Goal: Task Accomplishment & Management: Manage account settings

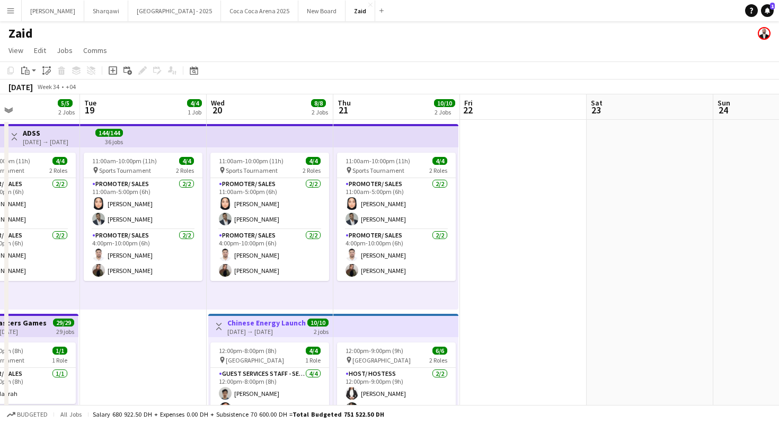
click at [521, 261] on app-date-cell at bounding box center [523, 359] width 127 height 479
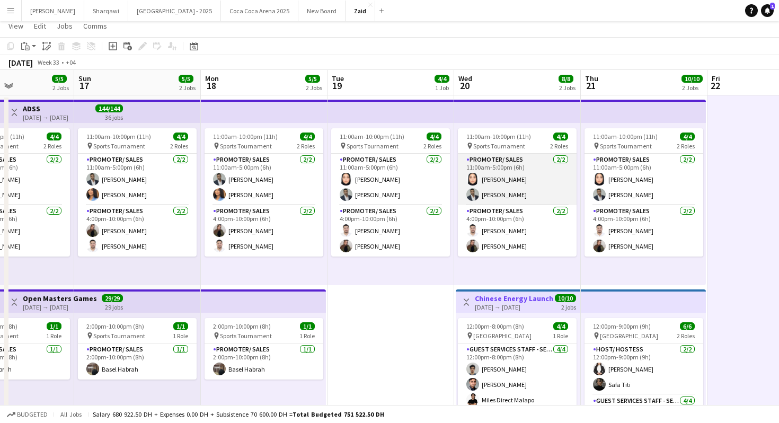
scroll to position [25, 0]
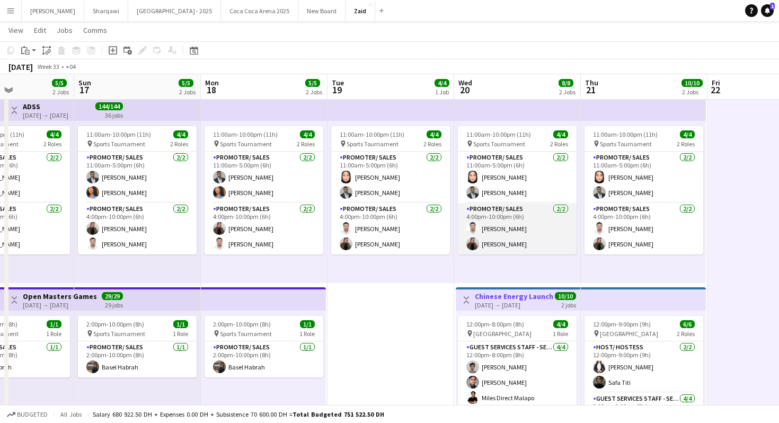
click at [537, 209] on app-card-role "Promoter/ Sales [DATE] 4:00pm-10:00pm (6h) [PERSON_NAME]" at bounding box center [517, 228] width 119 height 51
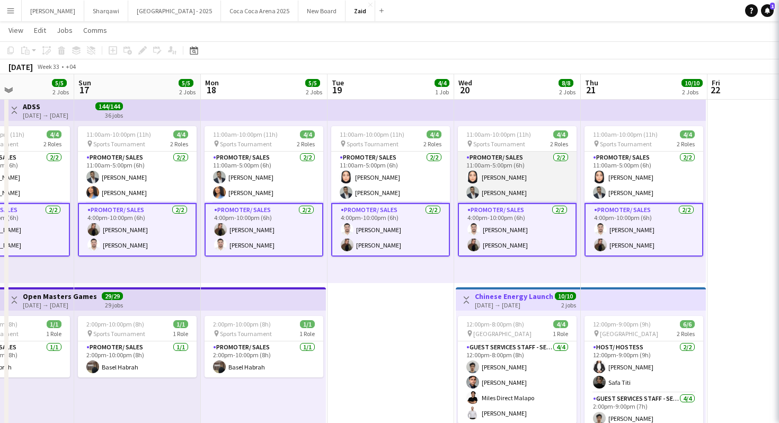
click at [536, 187] on app-card-role "Promoter/ Sales [DATE] 11:00am-5:00pm (6h) [PERSON_NAME] [PERSON_NAME] Habra" at bounding box center [517, 177] width 119 height 51
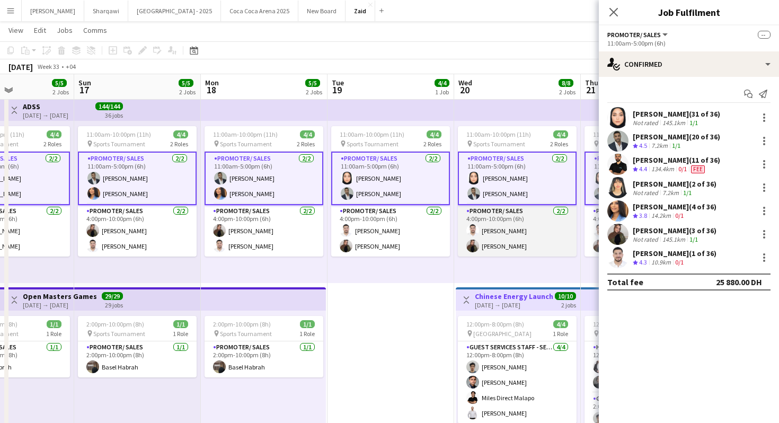
click at [535, 225] on app-card-role "Promoter/ Sales [DATE] 4:00pm-10:00pm (6h) [PERSON_NAME]" at bounding box center [517, 230] width 119 height 51
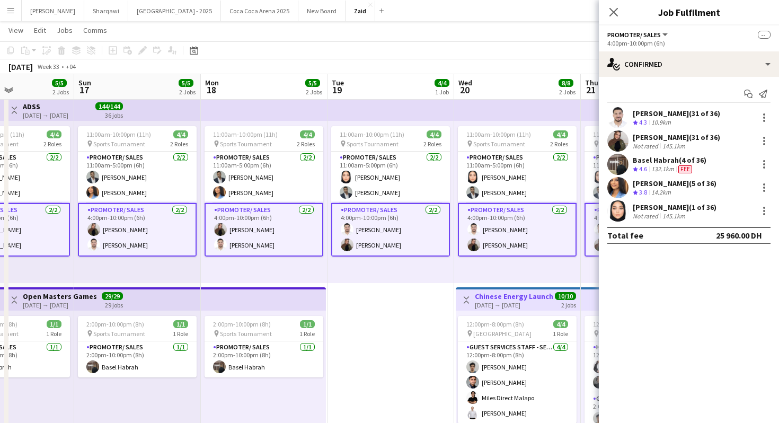
click at [533, 205] on app-card-role "Promoter/ Sales [DATE] 4:00pm-10:00pm (6h) [PERSON_NAME]" at bounding box center [517, 230] width 119 height 54
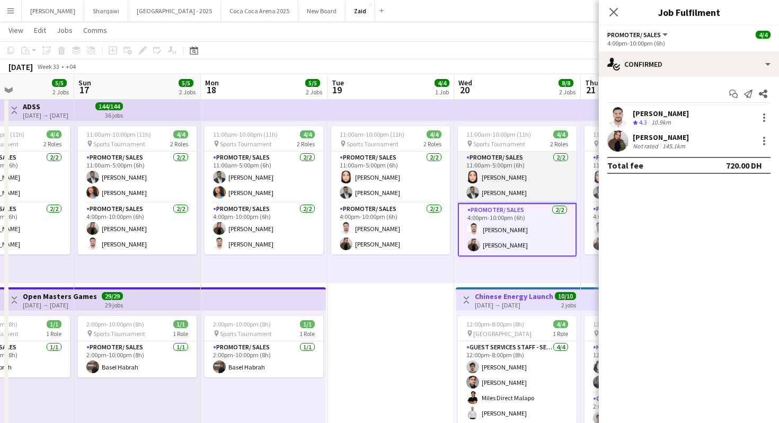
click at [534, 186] on app-card-role "Promoter/ Sales [DATE] 11:00am-5:00pm (6h) [PERSON_NAME] [PERSON_NAME] Habra" at bounding box center [517, 177] width 119 height 51
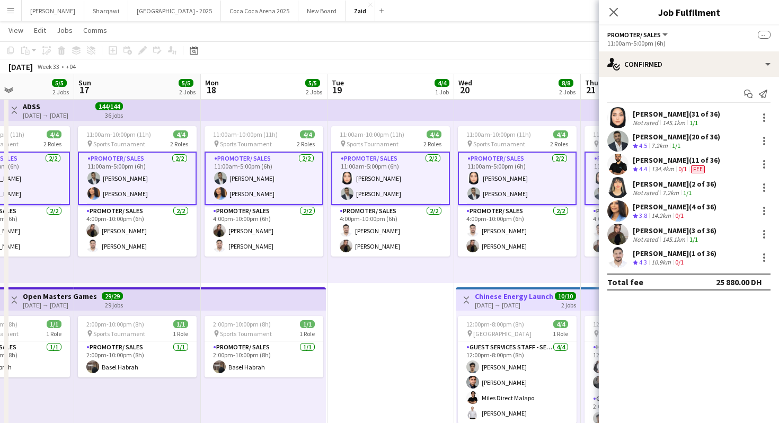
click at [529, 261] on div "11:00am-10:00pm (11h) 4/4 pin Sports Tournament 2 Roles Promoter/ Sales [DATE] …" at bounding box center [517, 202] width 127 height 162
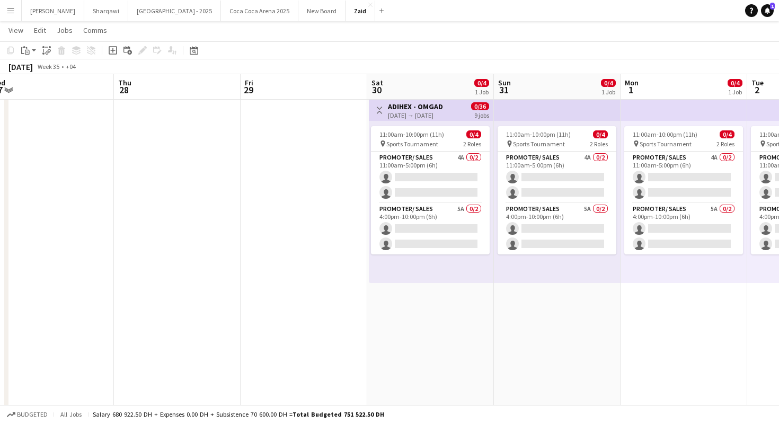
scroll to position [0, 389]
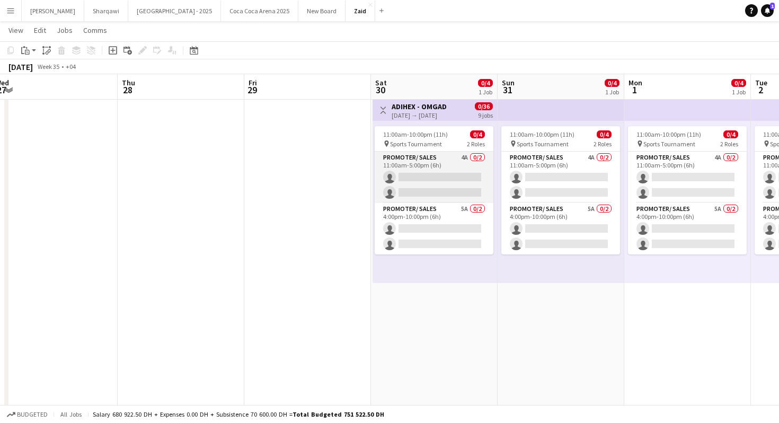
click at [467, 195] on app-card-role "Promoter/ Sales 4A 0/2 11:00am-5:00pm (6h) single-neutral-actions single-neutra…" at bounding box center [434, 177] width 119 height 51
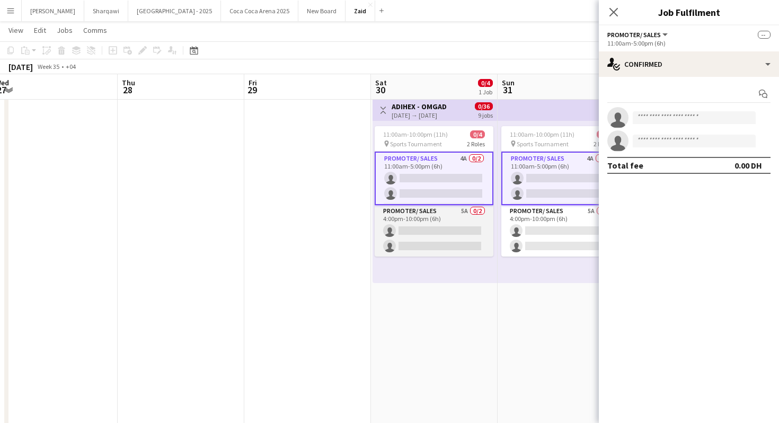
click at [462, 240] on app-card-role "Promoter/ Sales 5A 0/2 4:00pm-10:00pm (6h) single-neutral-actions single-neutra…" at bounding box center [434, 230] width 119 height 51
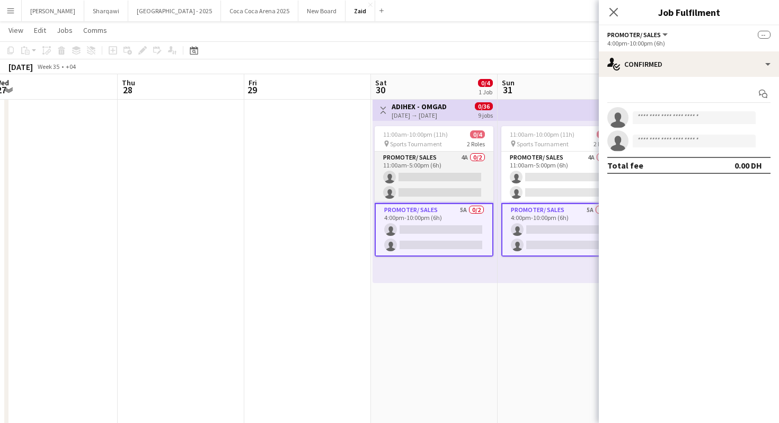
click at [461, 188] on app-card-role "Promoter/ Sales 4A 0/2 11:00am-5:00pm (6h) single-neutral-actions single-neutra…" at bounding box center [434, 177] width 119 height 51
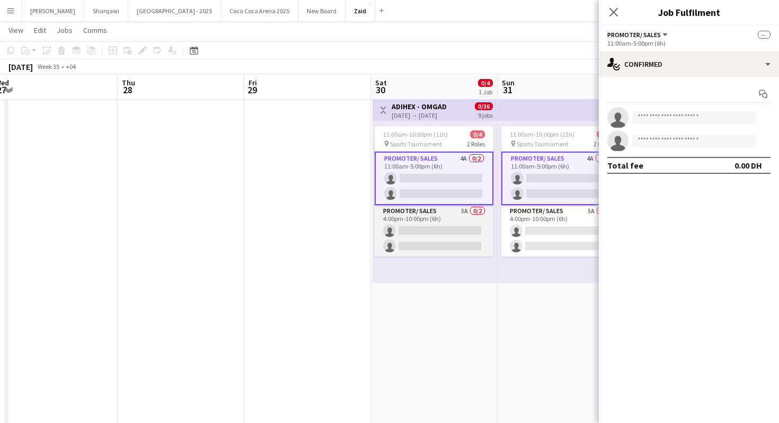
click at [462, 221] on app-card-role "Promoter/ Sales 5A 0/2 4:00pm-10:00pm (6h) single-neutral-actions single-neutra…" at bounding box center [434, 230] width 119 height 51
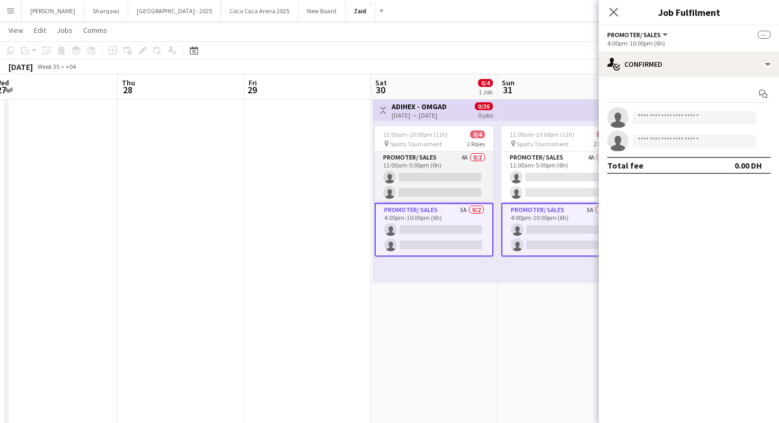
click at [457, 192] on app-card-role "Promoter/ Sales 4A 0/2 11:00am-5:00pm (6h) single-neutral-actions single-neutra…" at bounding box center [434, 177] width 119 height 51
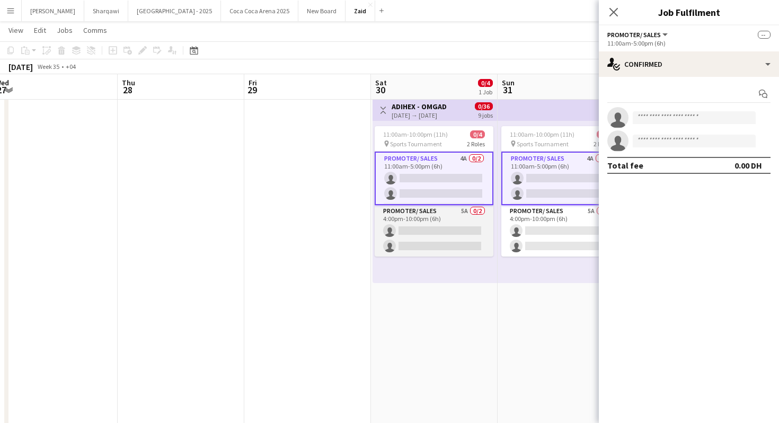
click at [461, 216] on app-card-role "Promoter/ Sales 5A 0/2 4:00pm-10:00pm (6h) single-neutral-actions single-neutra…" at bounding box center [434, 230] width 119 height 51
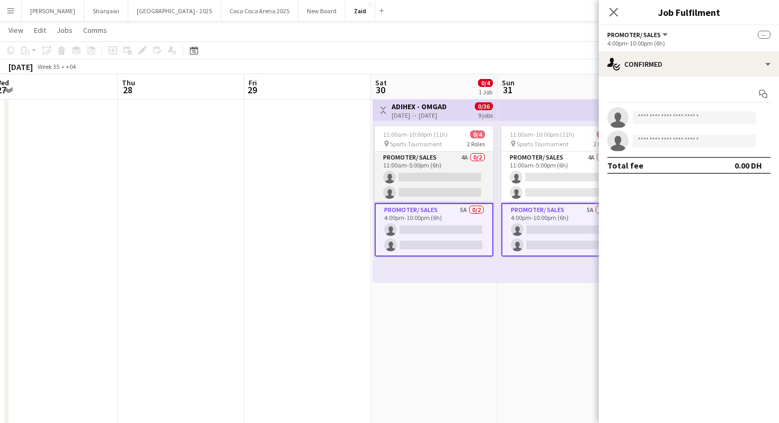
click at [456, 196] on app-card-role "Promoter/ Sales 4A 0/2 11:00am-5:00pm (6h) single-neutral-actions single-neutra…" at bounding box center [434, 177] width 119 height 51
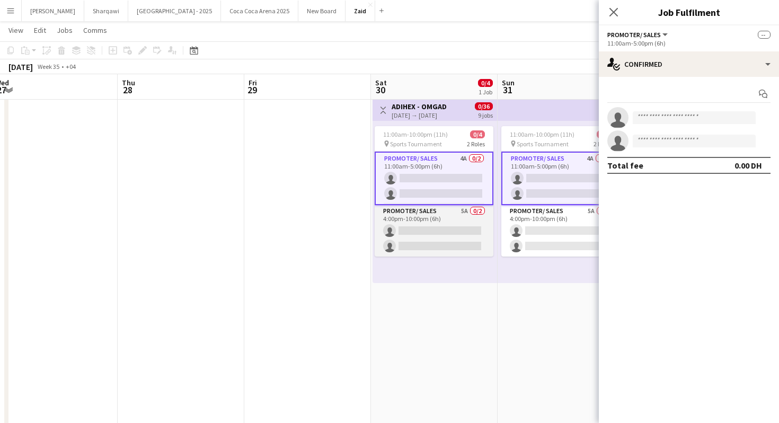
click at [486, 218] on app-card-role "Promoter/ Sales 5A 0/2 4:00pm-10:00pm (6h) single-neutral-actions single-neutra…" at bounding box center [434, 230] width 119 height 51
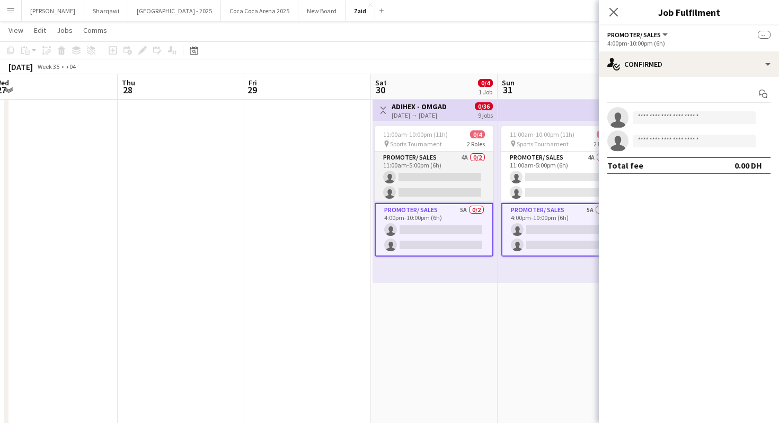
click at [473, 186] on app-card-role "Promoter/ Sales 4A 0/2 11:00am-5:00pm (6h) single-neutral-actions single-neutra…" at bounding box center [434, 177] width 119 height 51
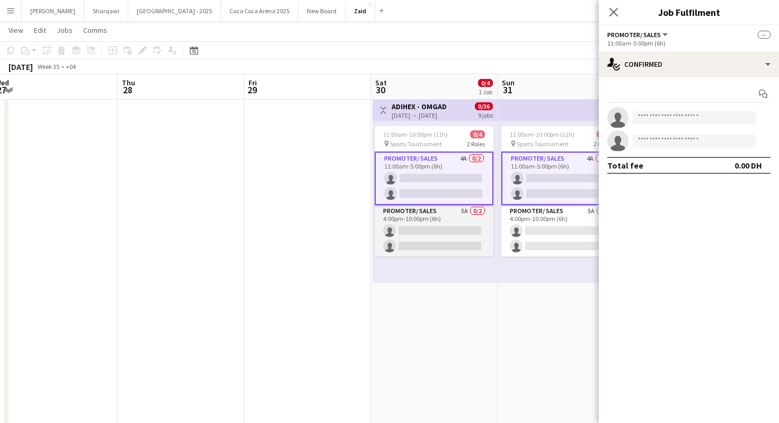
click at [472, 214] on app-card-role "Promoter/ Sales 5A 0/2 4:00pm-10:00pm (6h) single-neutral-actions single-neutra…" at bounding box center [434, 230] width 119 height 51
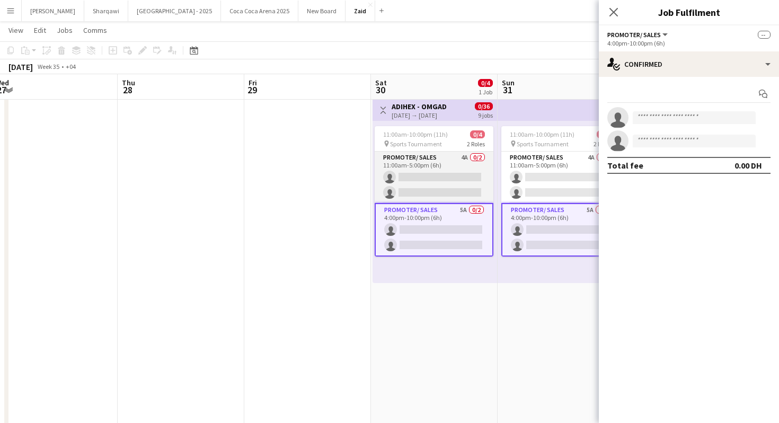
click at [468, 174] on app-card-role "Promoter/ Sales 4A 0/2 11:00am-5:00pm (6h) single-neutral-actions single-neutra…" at bounding box center [434, 177] width 119 height 51
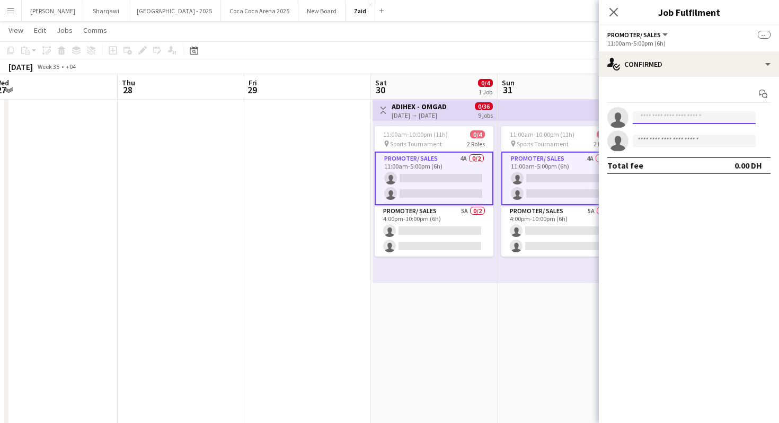
click at [700, 121] on input at bounding box center [694, 117] width 123 height 13
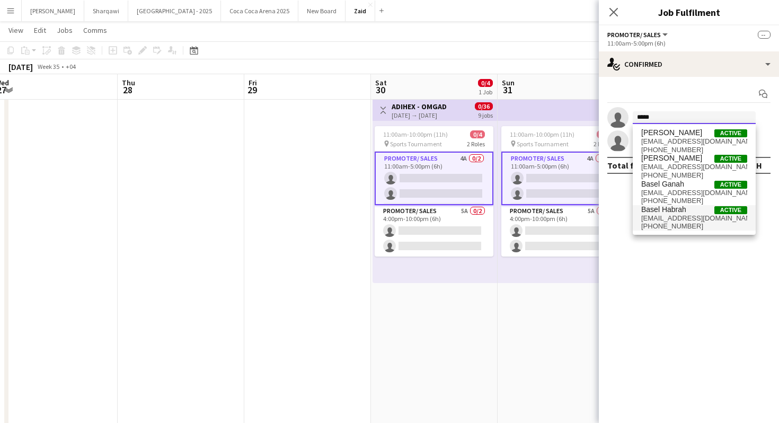
type input "*****"
click at [707, 220] on span "[EMAIL_ADDRESS][DOMAIN_NAME]" at bounding box center [695, 218] width 106 height 8
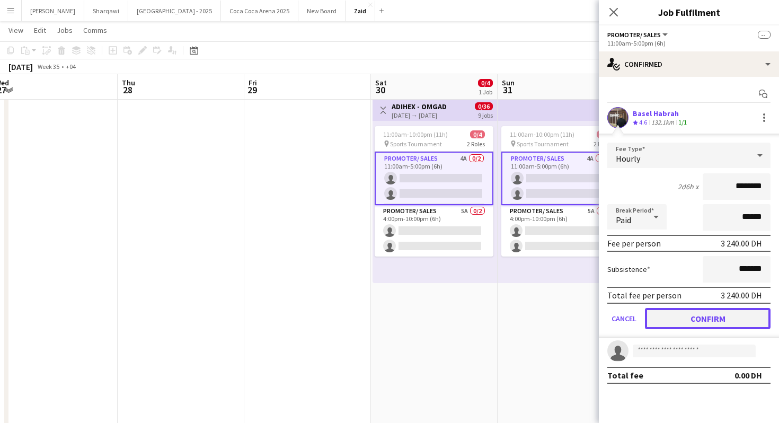
click at [715, 310] on button "Confirm" at bounding box center [708, 318] width 126 height 21
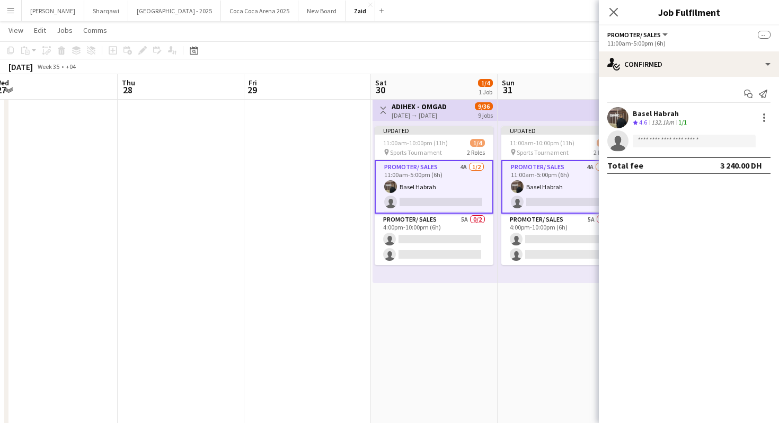
click at [541, 274] on div "Updated 11:00am-10:00pm (11h) 1/4 pin Sports Tournament 2 Roles Promoter/ Sales…" at bounding box center [561, 202] width 127 height 162
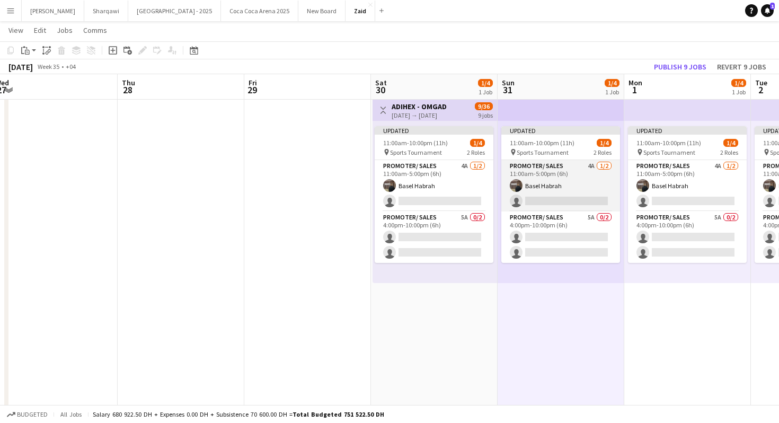
click at [545, 176] on app-card-role "Promoter/ Sales 4A [DATE] 11:00am-5:00pm (6h) Basel Habrah single-neutral-actio…" at bounding box center [561, 185] width 119 height 51
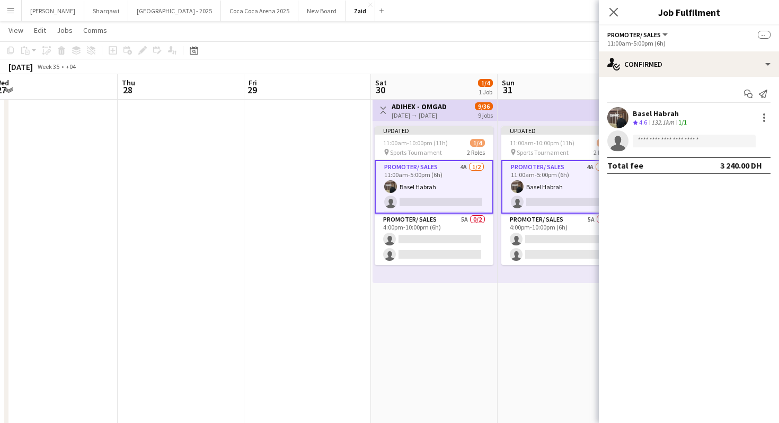
click at [520, 287] on app-date-cell "Updated 11:00am-10:00pm (11h) 1/4 pin Sports Tournament 2 Roles Promoter/ Sales…" at bounding box center [561, 332] width 127 height 479
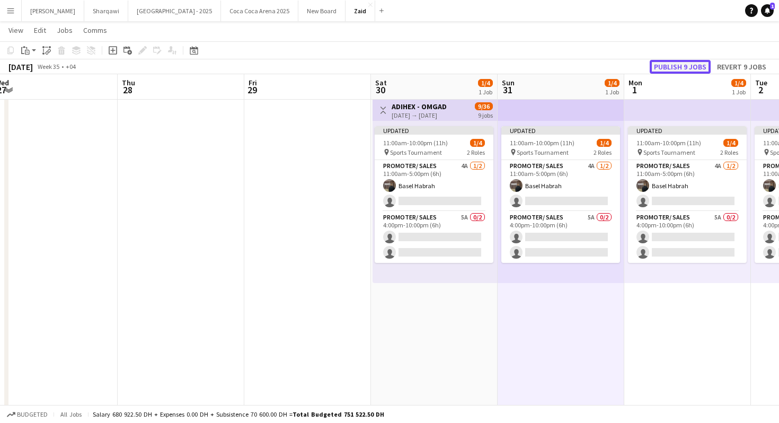
click at [691, 67] on button "Publish 9 jobs" at bounding box center [680, 67] width 61 height 14
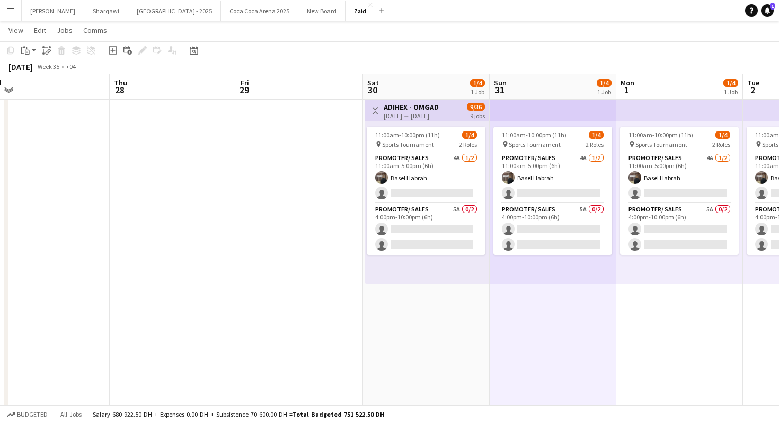
scroll to position [0, 525]
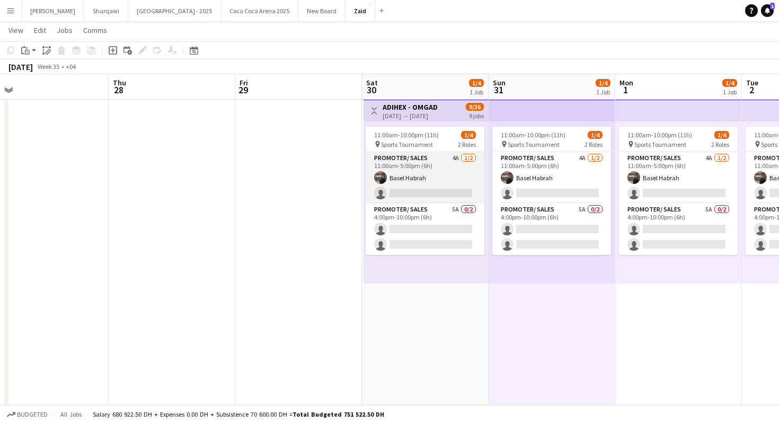
click at [443, 194] on app-card-role "Promoter/ Sales 4A [DATE] 11:00am-5:00pm (6h) Basel Habrah single-neutral-actio…" at bounding box center [425, 177] width 119 height 51
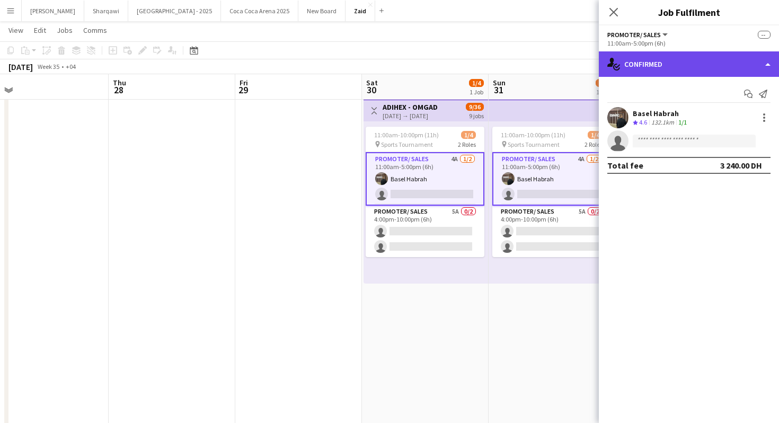
click at [678, 66] on div "single-neutral-actions-check-2 Confirmed" at bounding box center [689, 63] width 180 height 25
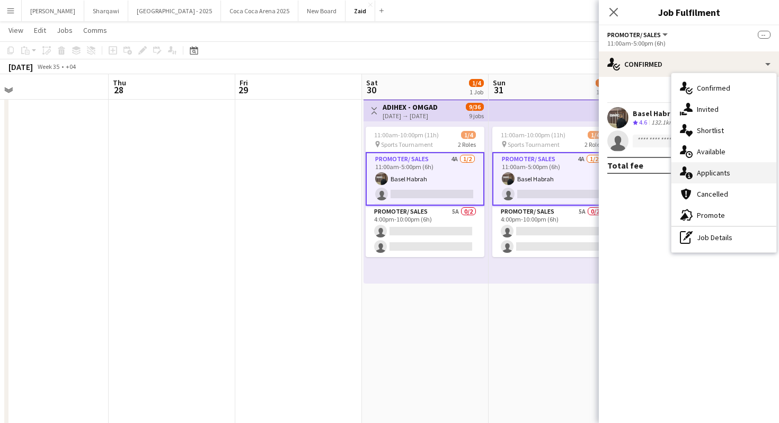
click at [742, 180] on div "single-neutral-actions-information Applicants" at bounding box center [724, 172] width 105 height 21
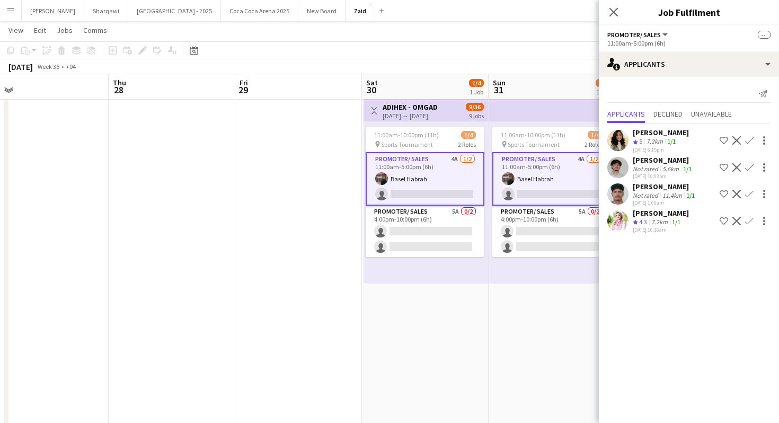
click at [665, 192] on div "11.4km" at bounding box center [673, 195] width 24 height 8
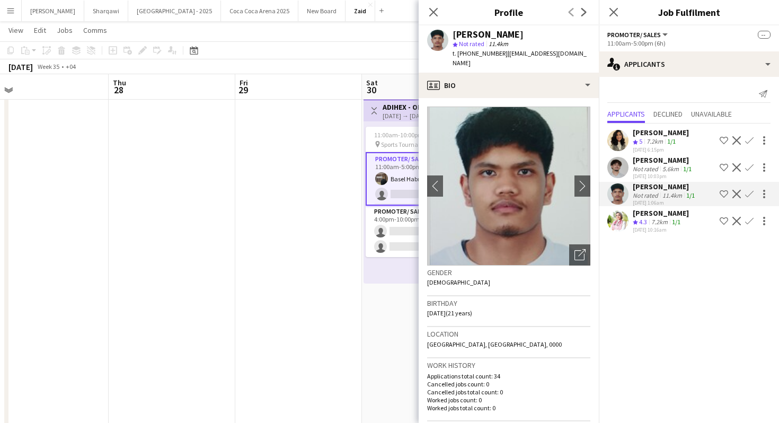
click at [666, 219] on div "7.2km" at bounding box center [660, 222] width 21 height 9
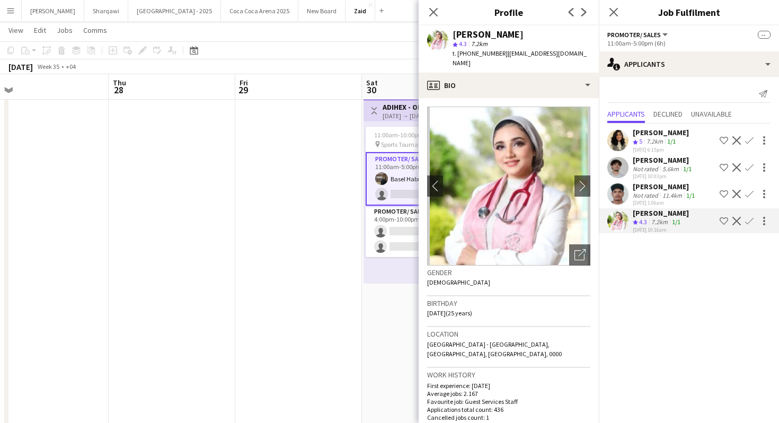
click at [683, 186] on div "[PERSON_NAME]" at bounding box center [665, 187] width 64 height 10
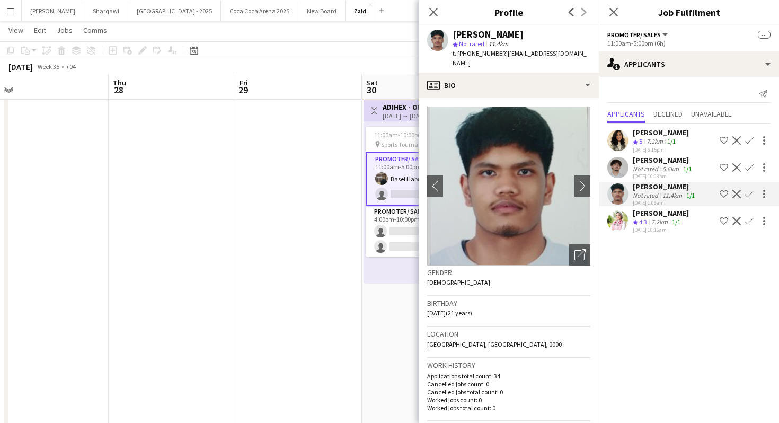
click at [684, 77] on div "Send notification Applicants Declined Unavailable [PERSON_NAME] Crew rating 5 7…" at bounding box center [689, 160] width 180 height 167
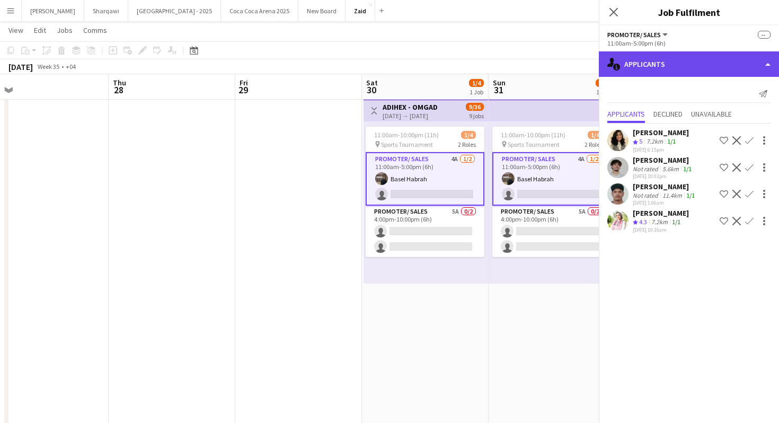
click at [683, 66] on div "single-neutral-actions-information Applicants" at bounding box center [689, 63] width 180 height 25
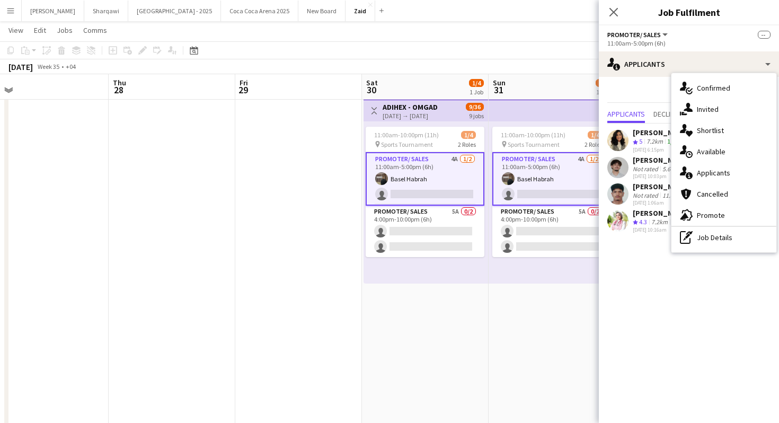
click at [515, 331] on app-date-cell "11:00am-10:00pm (11h) 1/4 pin Sports Tournament 2 Roles Promoter/ Sales 4A [DAT…" at bounding box center [552, 333] width 127 height 479
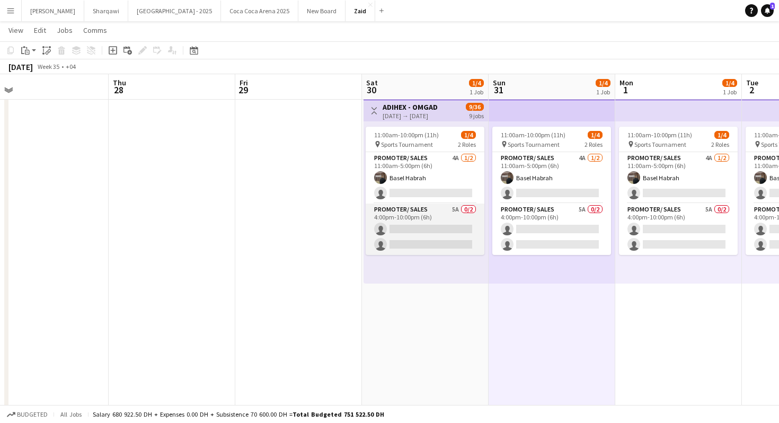
click at [436, 232] on app-card-role "Promoter/ Sales 5A 0/2 4:00pm-10:00pm (6h) single-neutral-actions single-neutra…" at bounding box center [425, 229] width 119 height 51
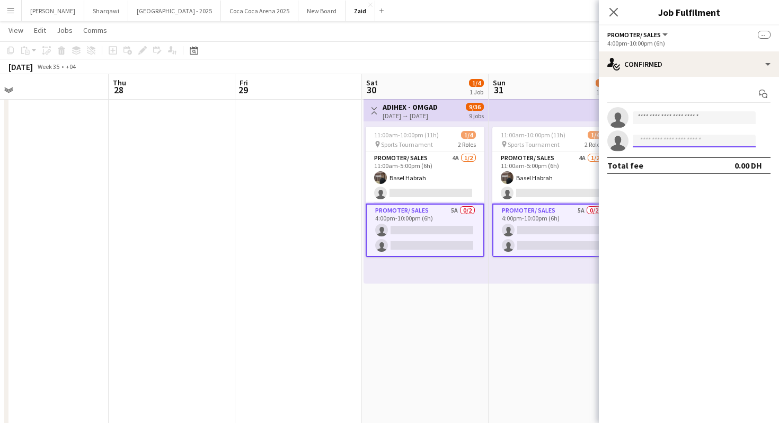
click at [660, 146] on input at bounding box center [694, 141] width 123 height 13
type input "********"
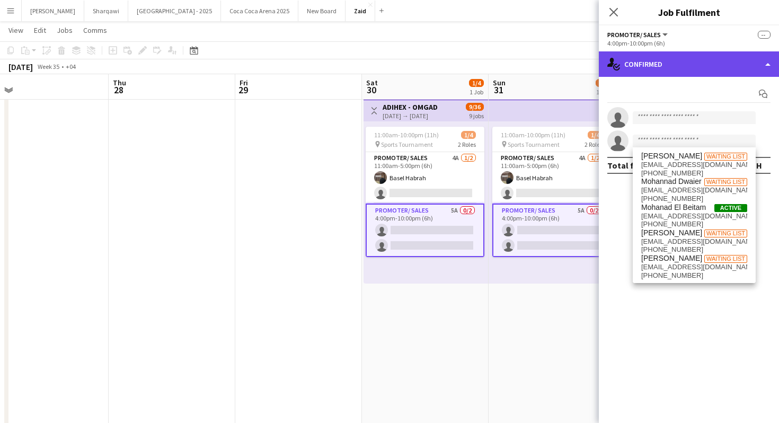
click at [718, 61] on div "single-neutral-actions-check-2 Confirmed" at bounding box center [689, 63] width 180 height 25
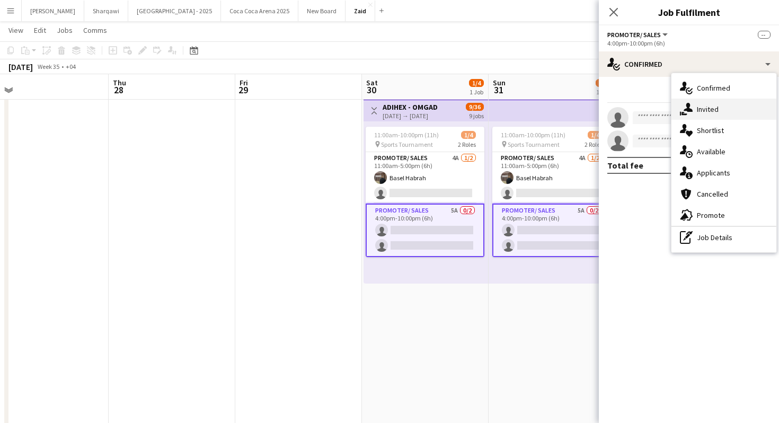
click at [719, 112] on div "single-neutral-actions-share-1 Invited" at bounding box center [724, 109] width 105 height 21
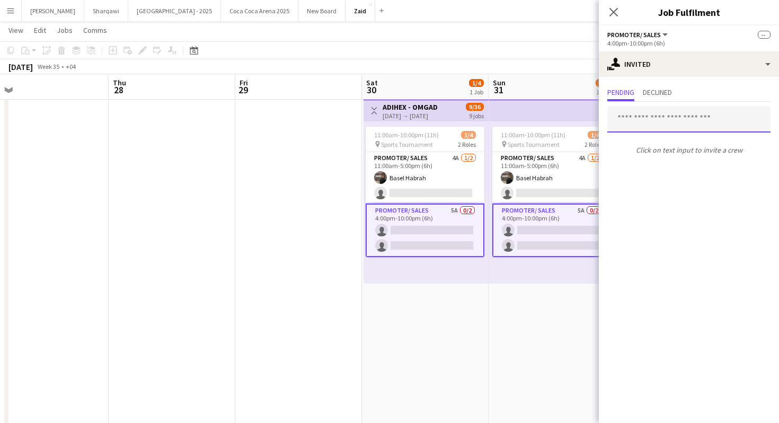
click at [679, 126] on input "text" at bounding box center [689, 119] width 163 height 27
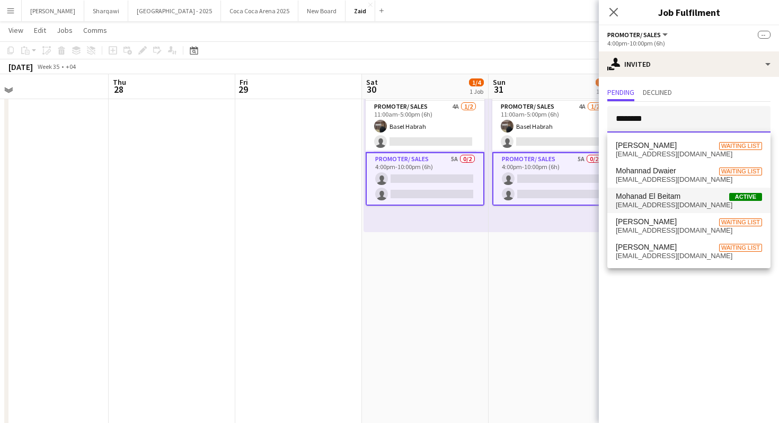
scroll to position [77, 0]
type input "********"
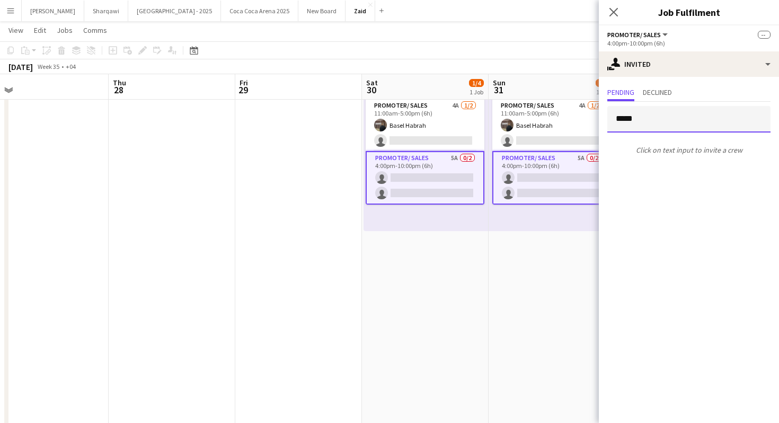
type input "******"
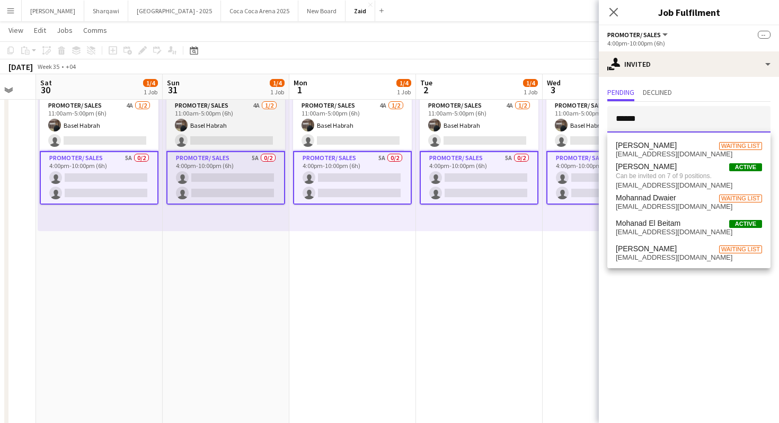
scroll to position [0, 224]
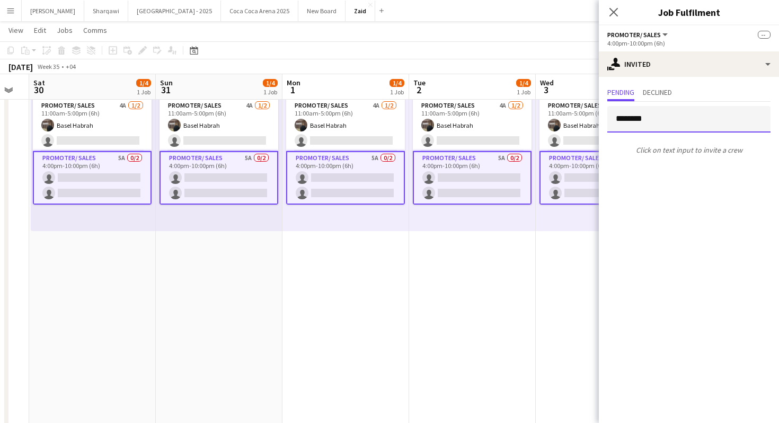
type input "*********"
click at [477, 321] on app-date-cell "11:00am-10:00pm (11h) 1/4 pin Sports Tournament 2 Roles Promoter/ Sales 4A [DAT…" at bounding box center [472, 280] width 127 height 479
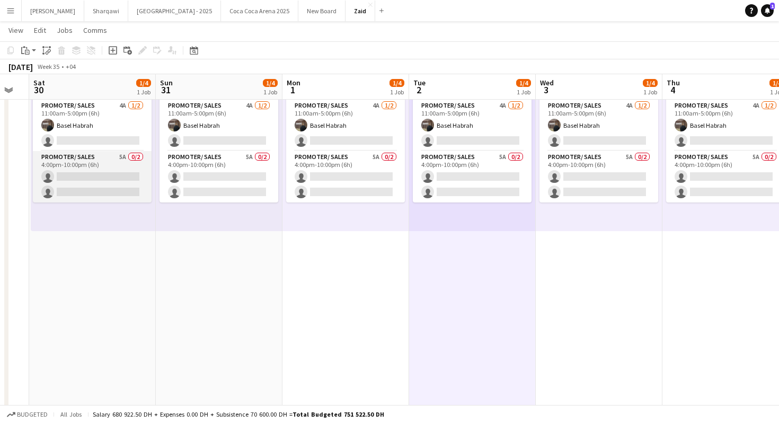
click at [127, 164] on app-card-role "Promoter/ Sales 5A 0/2 4:00pm-10:00pm (6h) single-neutral-actions single-neutra…" at bounding box center [92, 176] width 119 height 51
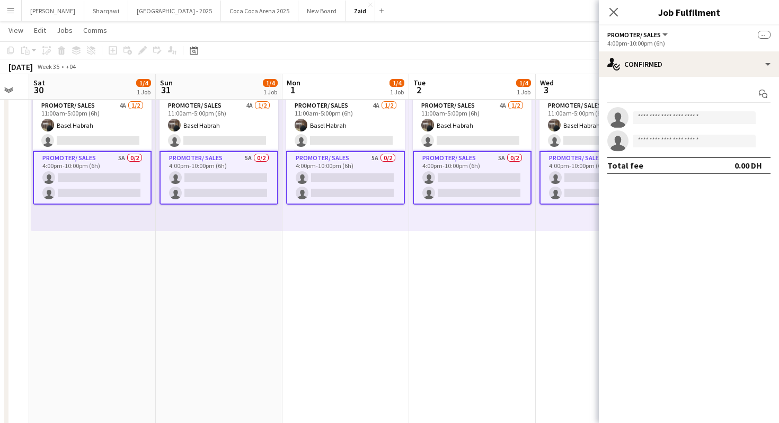
click at [647, 78] on div "Start chat single-neutral-actions single-neutral-actions Total fee 0.00 DH" at bounding box center [689, 130] width 180 height 106
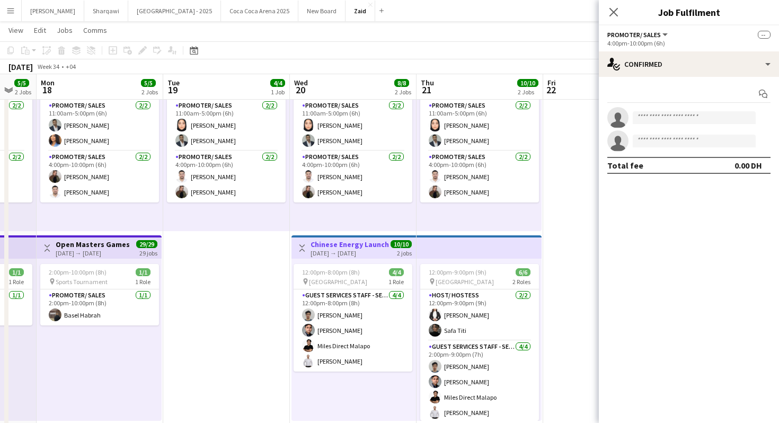
scroll to position [0, 334]
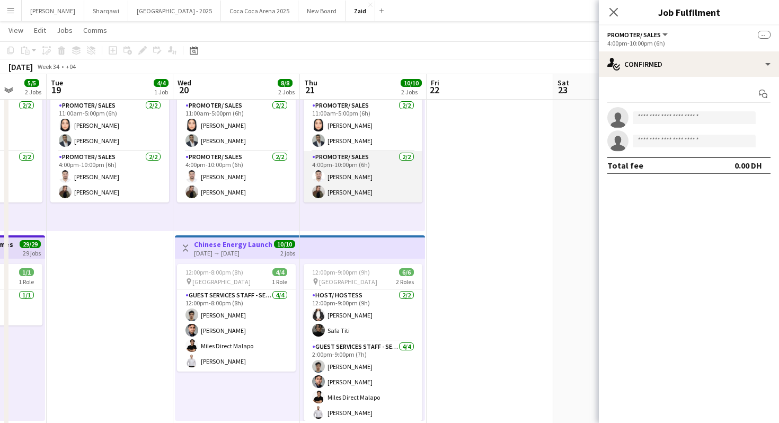
click at [415, 187] on app-card-role "Promoter/ Sales [DATE] 4:00pm-10:00pm (6h) [PERSON_NAME]" at bounding box center [363, 176] width 119 height 51
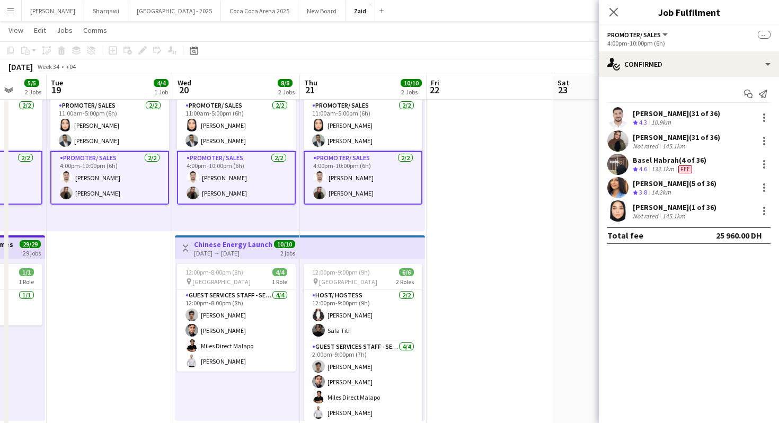
click at [499, 187] on app-date-cell at bounding box center [490, 280] width 127 height 479
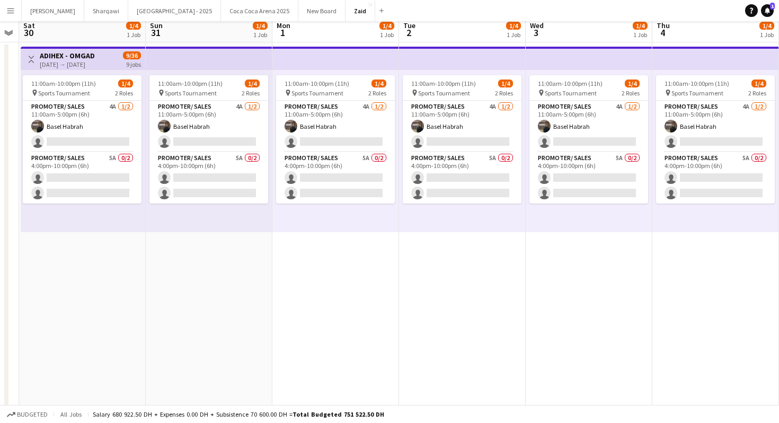
scroll to position [0, 0]
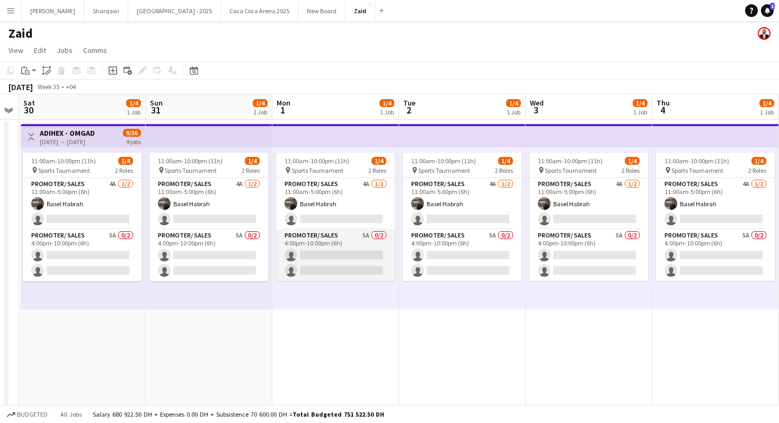
click at [298, 234] on app-card-role "Promoter/ Sales 5A 0/2 4:00pm-10:00pm (6h) single-neutral-actions single-neutra…" at bounding box center [335, 255] width 119 height 51
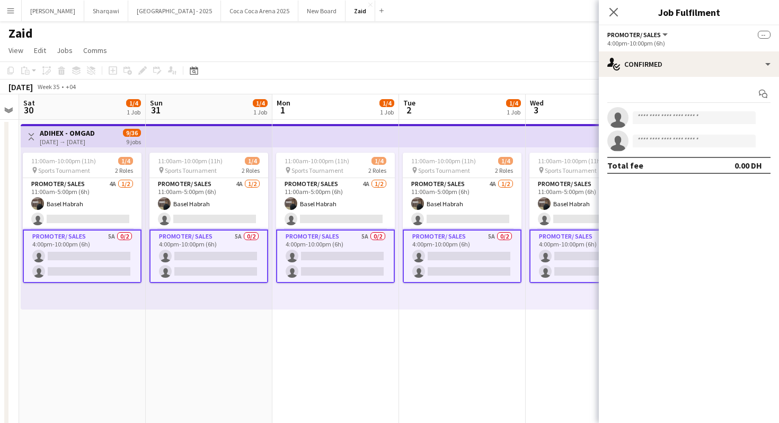
click at [360, 93] on div "[DATE] Week 35 • +04" at bounding box center [389, 87] width 779 height 15
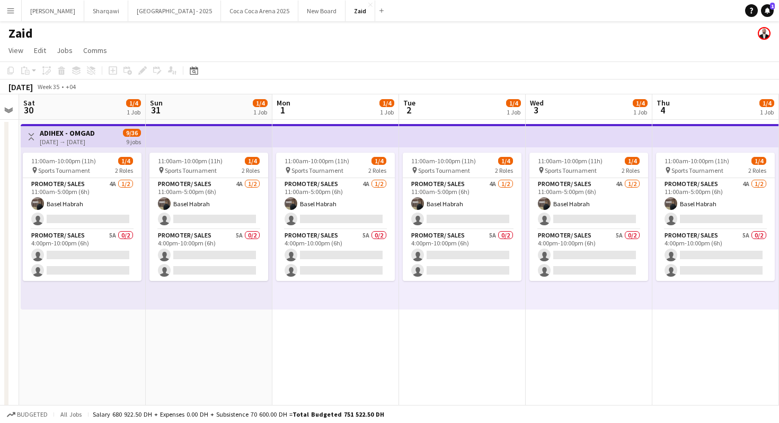
click at [381, 60] on app-page-menu "View Day view expanded Day view collapsed Month view Date picker Jump to [DATE]…" at bounding box center [389, 51] width 779 height 20
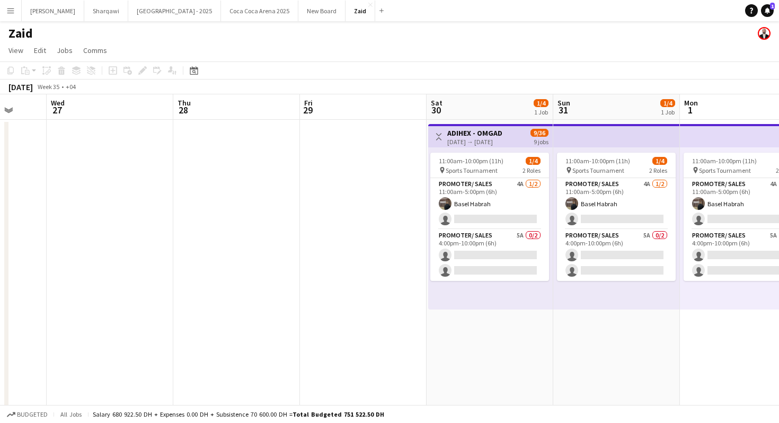
scroll to position [1, 0]
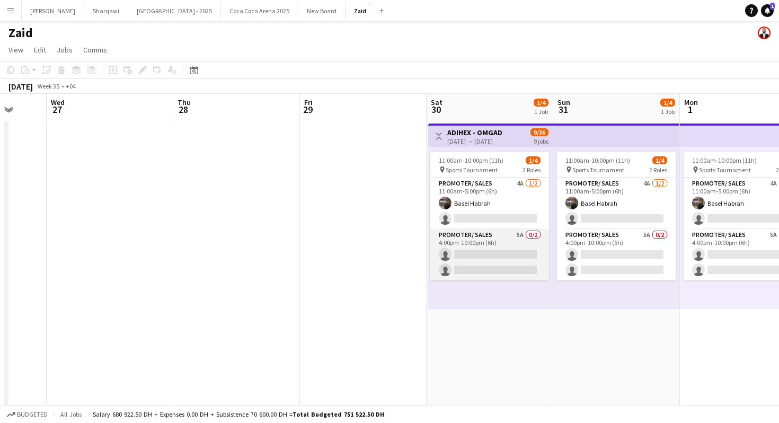
click at [514, 257] on app-card-role "Promoter/ Sales 5A 0/2 4:00pm-10:00pm (6h) single-neutral-actions single-neutra…" at bounding box center [490, 254] width 119 height 51
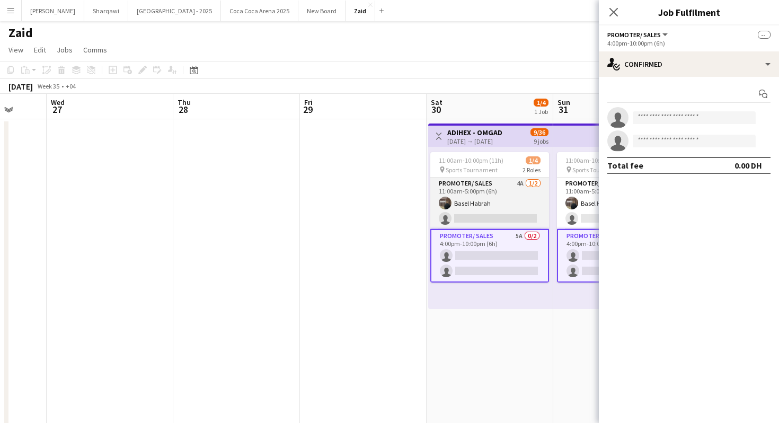
click at [506, 207] on app-card-role "Promoter/ Sales 4A [DATE] 11:00am-5:00pm (6h) Basel Habrah single-neutral-actio…" at bounding box center [490, 203] width 119 height 51
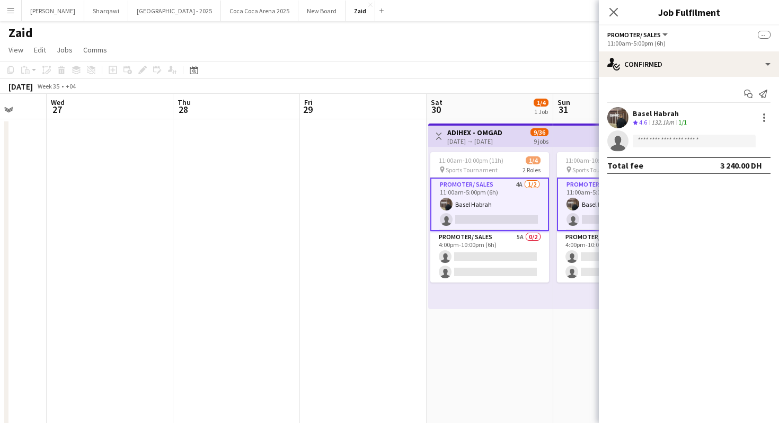
click at [361, 219] on app-date-cell at bounding box center [363, 358] width 127 height 479
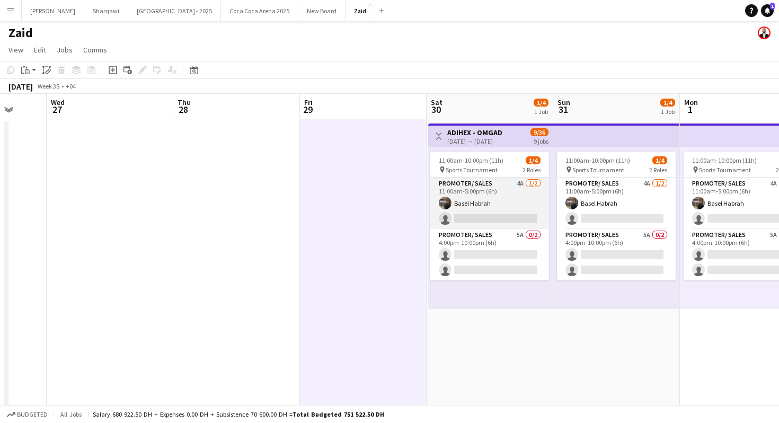
click at [489, 224] on app-card-role "Promoter/ Sales 4A [DATE] 11:00am-5:00pm (6h) Basel Habrah single-neutral-actio…" at bounding box center [490, 203] width 119 height 51
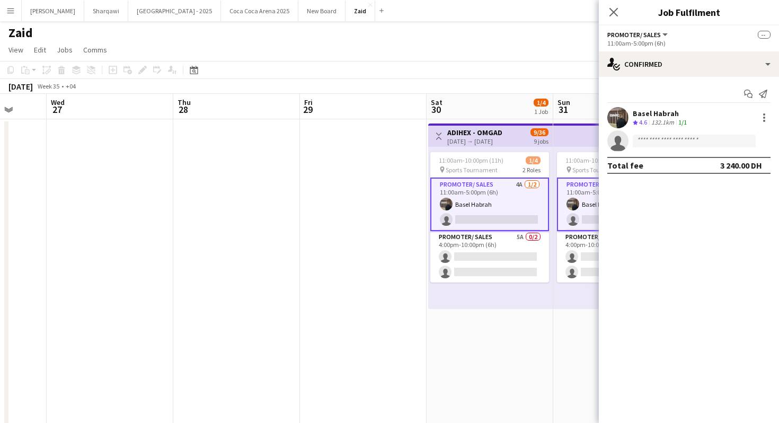
click at [467, 74] on app-toolbar "Copy Paste Paste Command V Paste with crew Command Shift V Paste linked Job [GE…" at bounding box center [389, 70] width 779 height 18
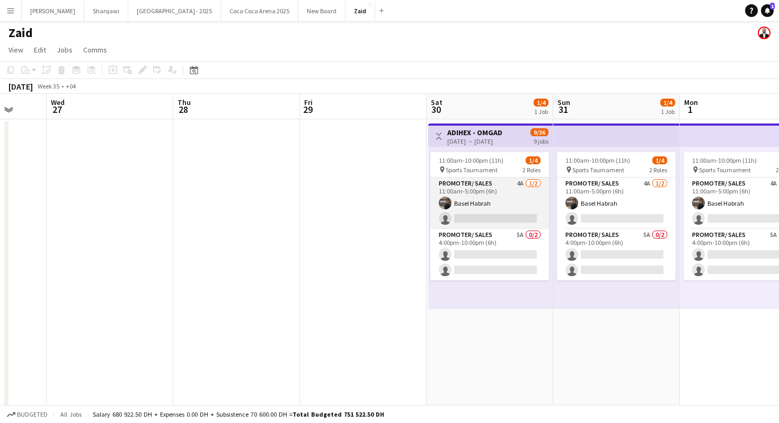
click at [470, 227] on app-card-role "Promoter/ Sales 4A [DATE] 11:00am-5:00pm (6h) Basel Habrah single-neutral-actio…" at bounding box center [490, 203] width 119 height 51
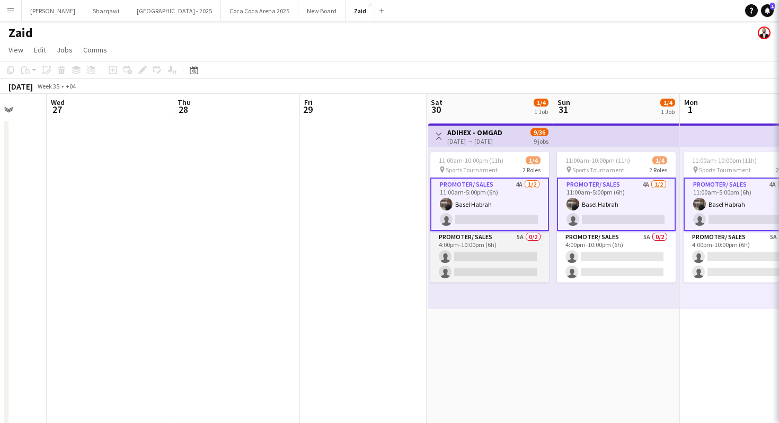
click at [486, 247] on app-card-role "Promoter/ Sales 5A 0/2 4:00pm-10:00pm (6h) single-neutral-actions single-neutra…" at bounding box center [490, 256] width 119 height 51
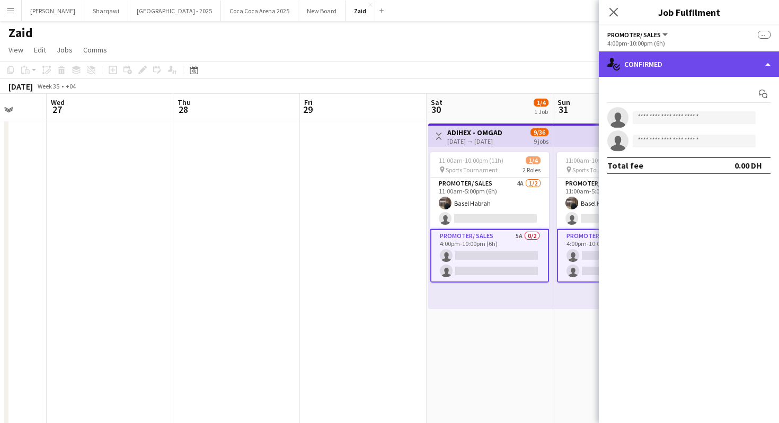
click at [664, 76] on div "single-neutral-actions-check-2 Confirmed" at bounding box center [689, 63] width 180 height 25
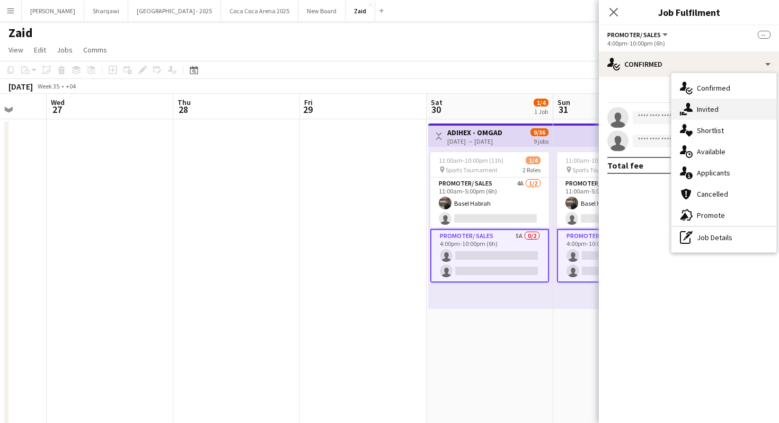
click at [702, 117] on div "single-neutral-actions-share-1 Invited" at bounding box center [724, 109] width 105 height 21
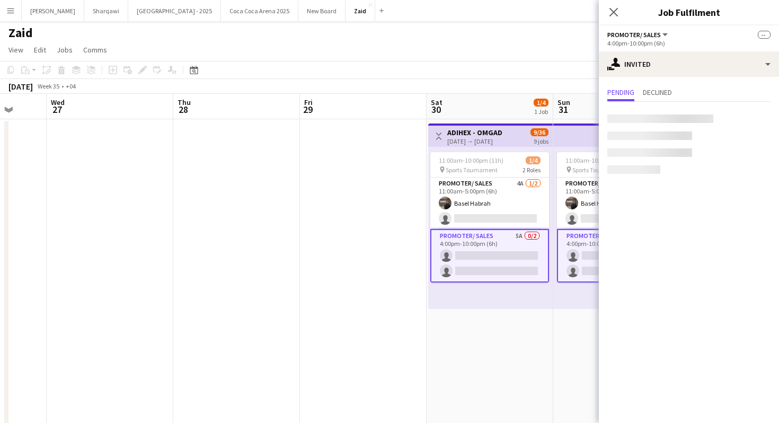
click at [539, 76] on app-toolbar "Copy Paste Paste Command V Paste with crew Command Shift V Paste linked Job [GE…" at bounding box center [389, 70] width 779 height 18
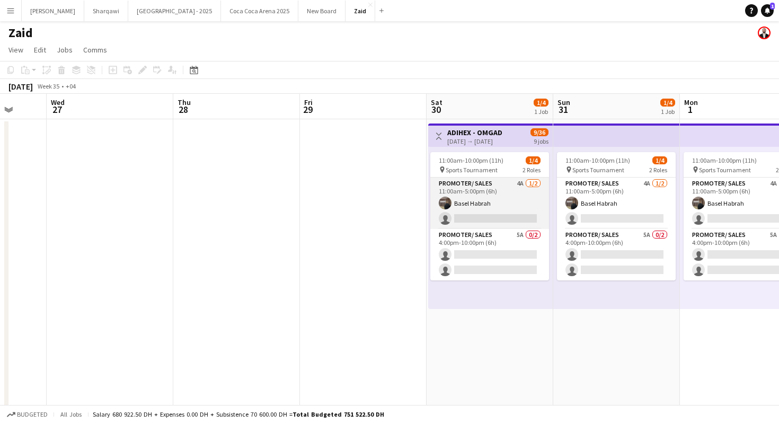
click at [511, 200] on app-card-role "Promoter/ Sales 4A [DATE] 11:00am-5:00pm (6h) Basel Habrah single-neutral-actio…" at bounding box center [490, 203] width 119 height 51
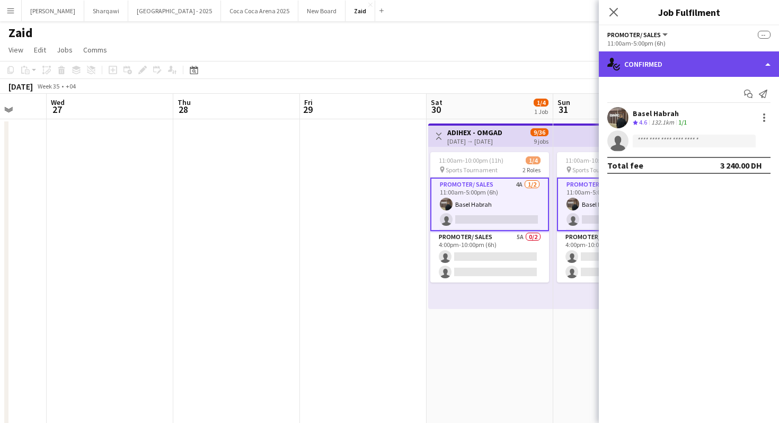
click at [671, 65] on div "single-neutral-actions-check-2 Confirmed" at bounding box center [689, 63] width 180 height 25
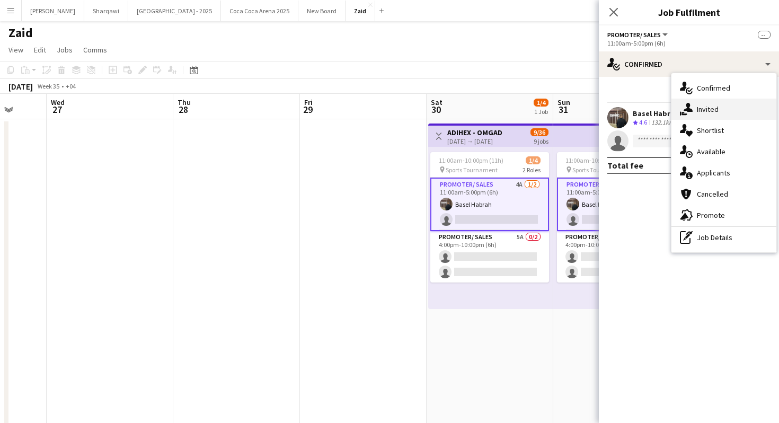
click at [718, 116] on div "single-neutral-actions-share-1 Invited" at bounding box center [724, 109] width 105 height 21
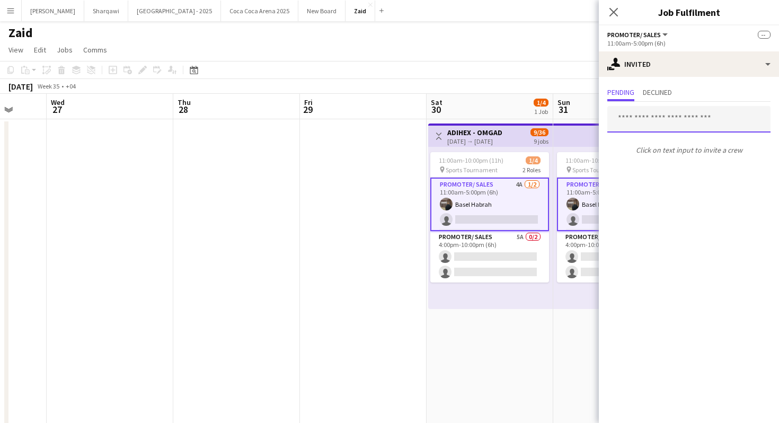
click at [633, 121] on input "text" at bounding box center [689, 119] width 163 height 27
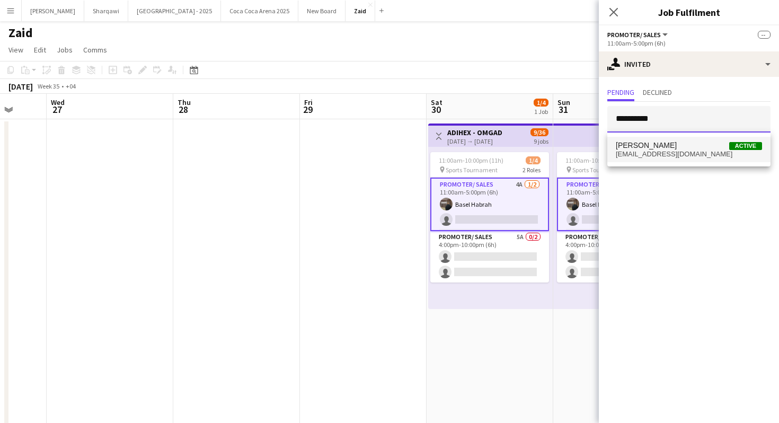
type input "**********"
click at [665, 153] on span "[EMAIL_ADDRESS][DOMAIN_NAME]" at bounding box center [689, 154] width 146 height 8
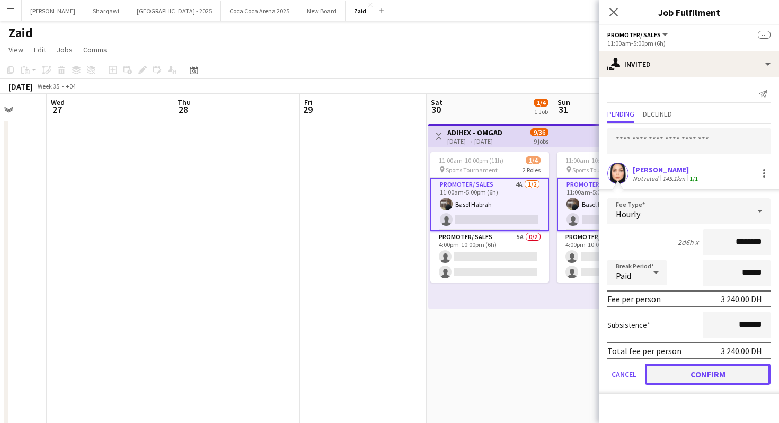
click at [680, 376] on button "Confirm" at bounding box center [708, 374] width 126 height 21
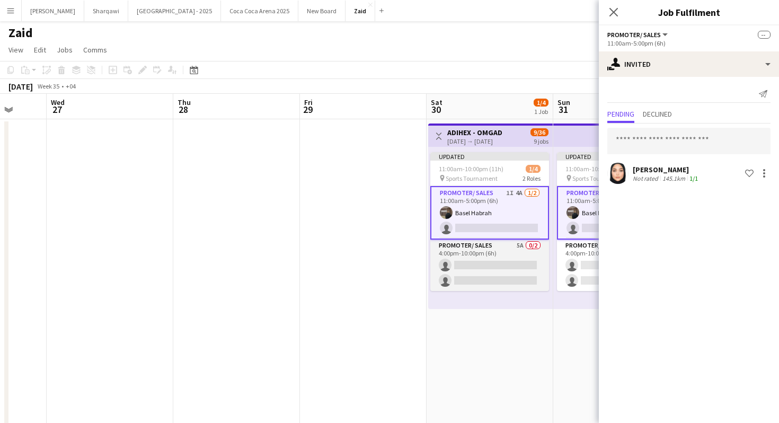
click at [496, 247] on app-card-role "Promoter/ Sales 5A 0/2 4:00pm-10:00pm (6h) single-neutral-actions single-neutra…" at bounding box center [490, 265] width 119 height 51
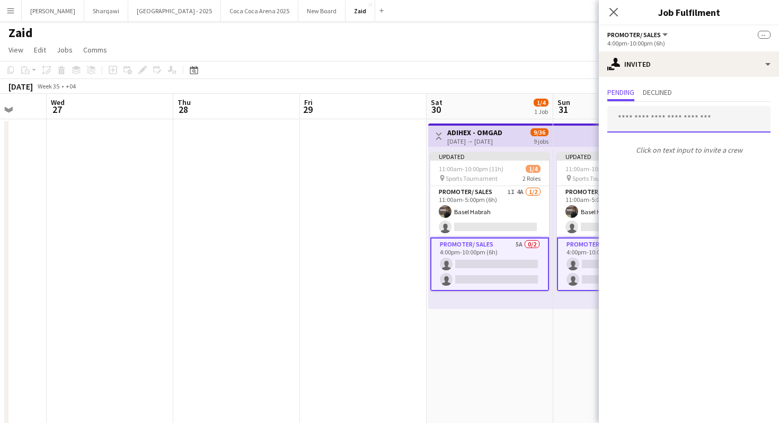
click at [674, 121] on input "text" at bounding box center [689, 119] width 163 height 27
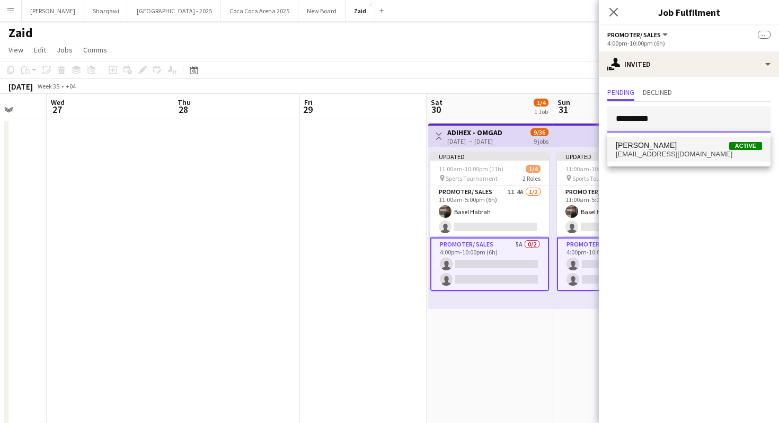
type input "**********"
click at [664, 153] on span "[EMAIL_ADDRESS][DOMAIN_NAME]" at bounding box center [689, 154] width 146 height 8
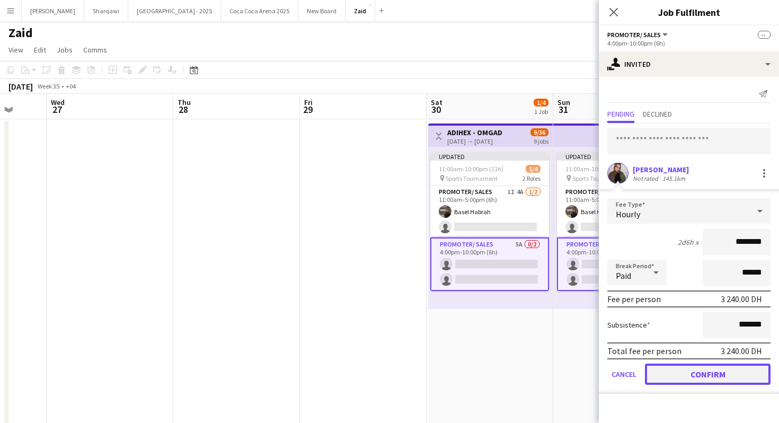
click at [696, 371] on button "Confirm" at bounding box center [708, 374] width 126 height 21
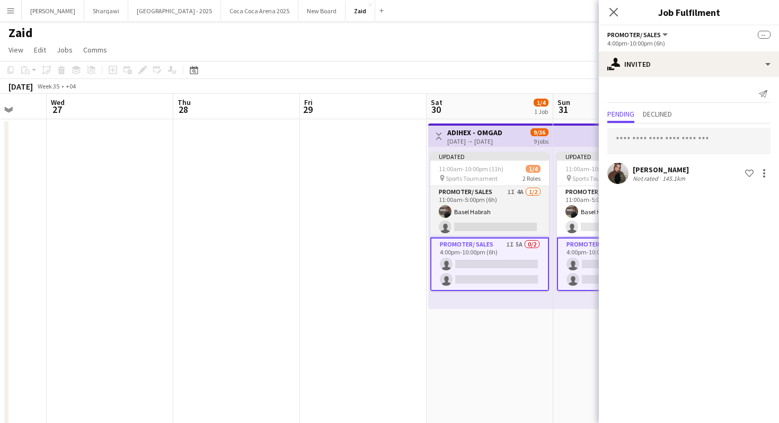
click at [523, 209] on app-card-role "Promoter/ Sales 1I 4A [DATE] 11:00am-5:00pm (6h) Basel Habrah single-neutral-ac…" at bounding box center [490, 211] width 119 height 51
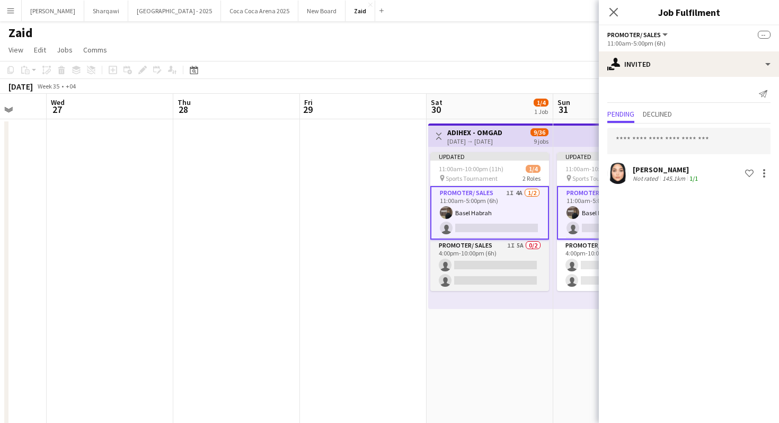
click at [526, 247] on app-card-role "Promoter/ Sales 1I 5A 0/2 4:00pm-10:00pm (6h) single-neutral-actions single-neu…" at bounding box center [490, 265] width 119 height 51
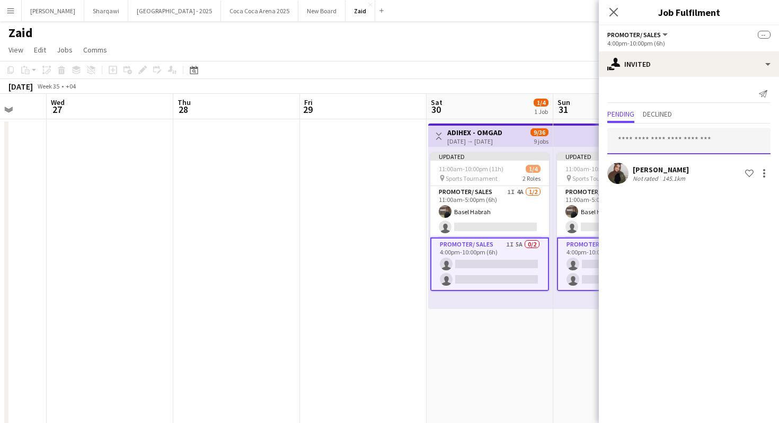
click at [692, 139] on input "text" at bounding box center [689, 141] width 163 height 27
type input "*"
paste input "**********"
type input "**********"
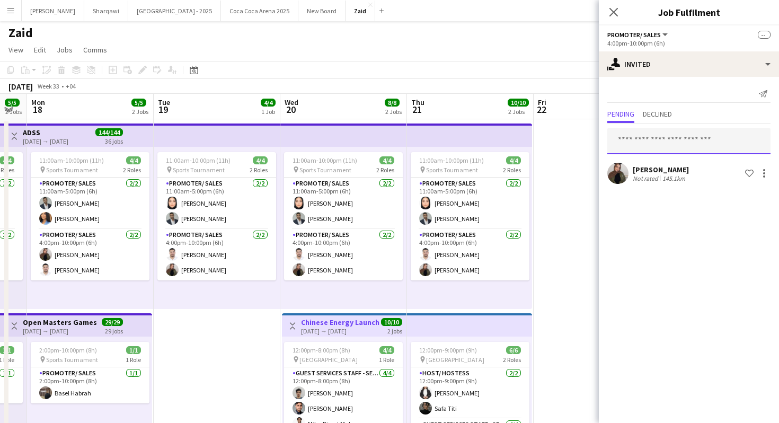
scroll to position [0, 230]
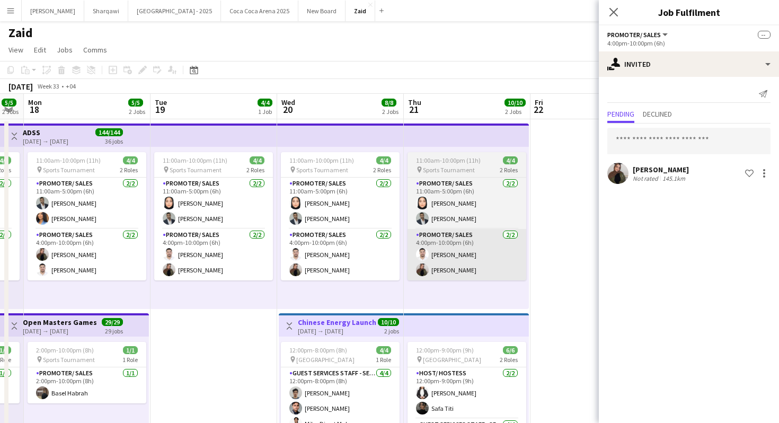
click at [453, 271] on app-card-role "Promoter/ Sales [DATE] 4:00pm-10:00pm (6h) [PERSON_NAME]" at bounding box center [467, 254] width 119 height 51
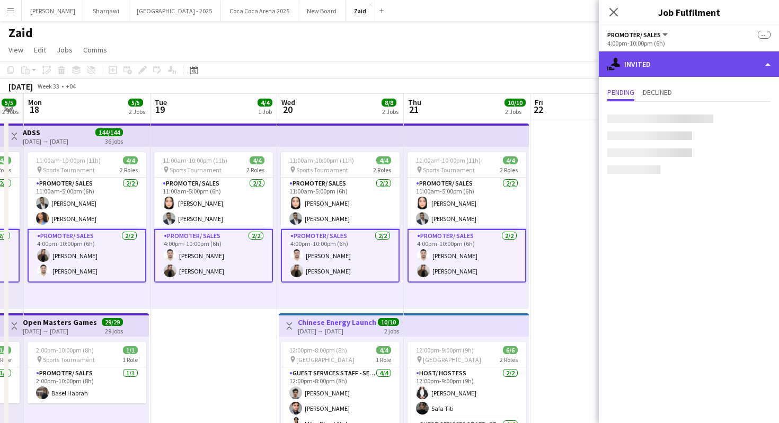
click at [674, 68] on div "single-neutral-actions-share-1 Invited" at bounding box center [689, 63] width 180 height 25
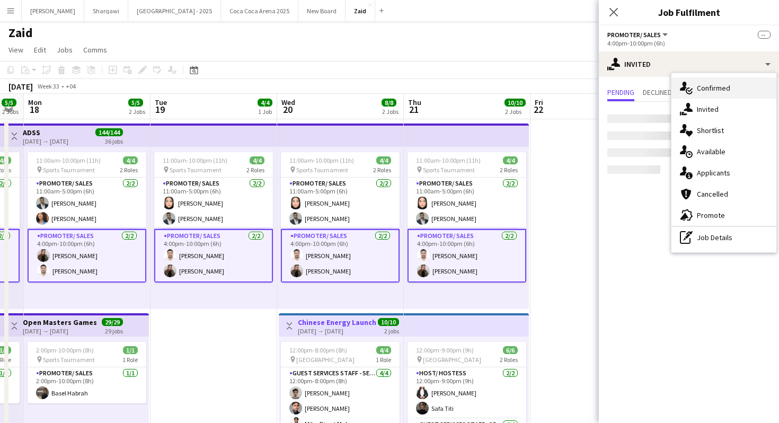
click at [712, 95] on div "single-neutral-actions-check-2 Confirmed" at bounding box center [724, 87] width 105 height 21
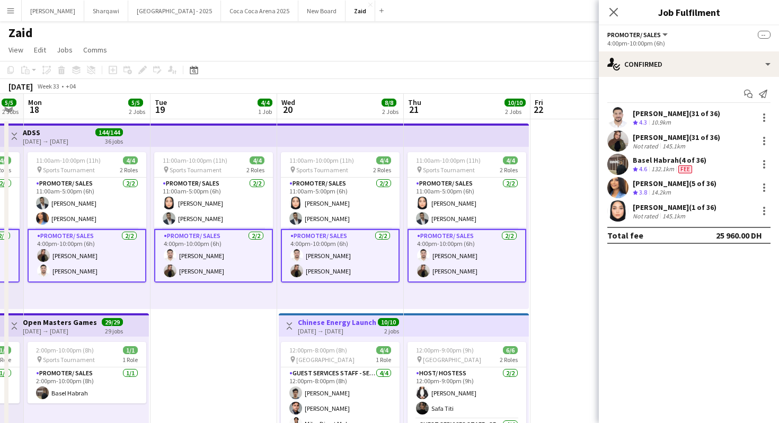
drag, startPoint x: 633, startPoint y: 111, endPoint x: 699, endPoint y: 117, distance: 67.1
click at [699, 117] on div "[PERSON_NAME] (31 of 36) Crew rating 4.3 10.9km" at bounding box center [689, 117] width 180 height 21
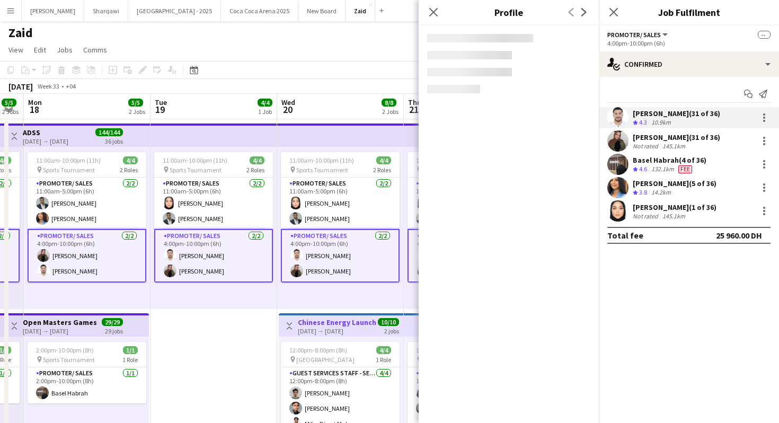
copy div "[PERSON_NAME]"
click at [399, 283] on div "11:00am-10:00pm (11h) 4/4 pin Sports Tournament 2 Roles Promoter/ Sales [DATE] …" at bounding box center [340, 228] width 127 height 162
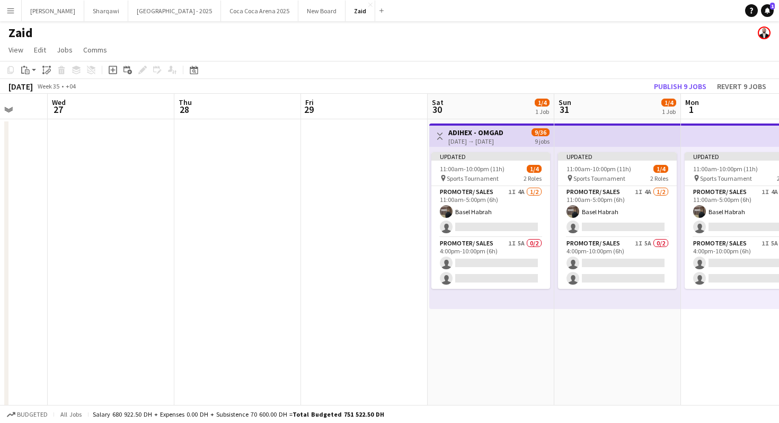
scroll to position [0, 332]
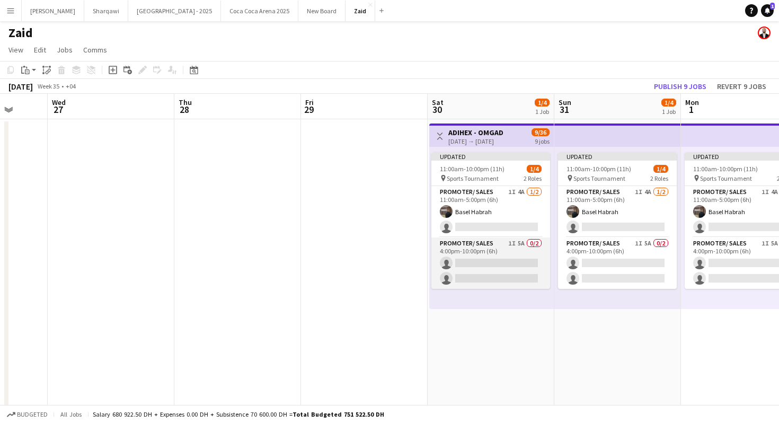
click at [461, 238] on app-card-role "Promoter/ Sales 1I 5A 0/2 4:00pm-10:00pm (6h) single-neutral-actions single-neu…" at bounding box center [491, 263] width 119 height 51
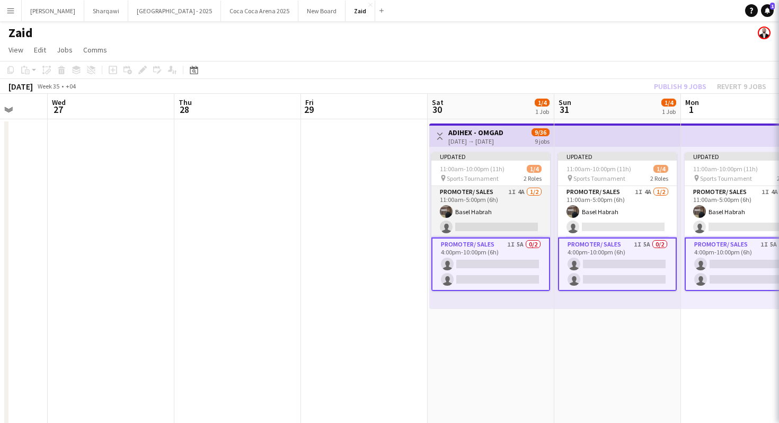
click at [467, 218] on app-card-role "Promoter/ Sales 1I 4A [DATE] 11:00am-5:00pm (6h) Basel Habrah single-neutral-ac…" at bounding box center [491, 211] width 119 height 51
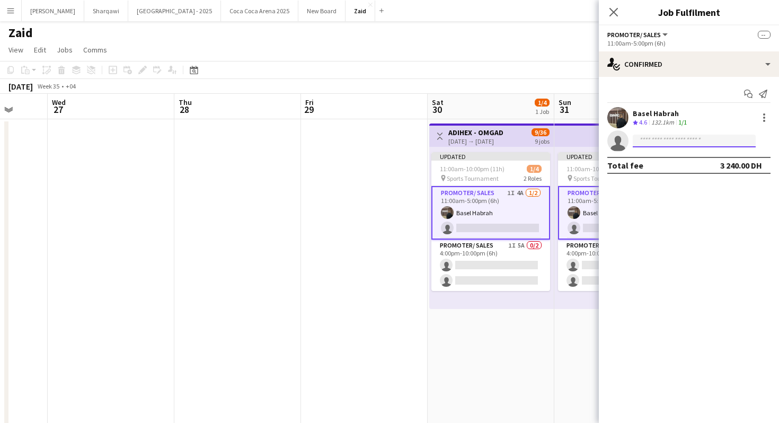
click at [672, 141] on input at bounding box center [694, 141] width 123 height 13
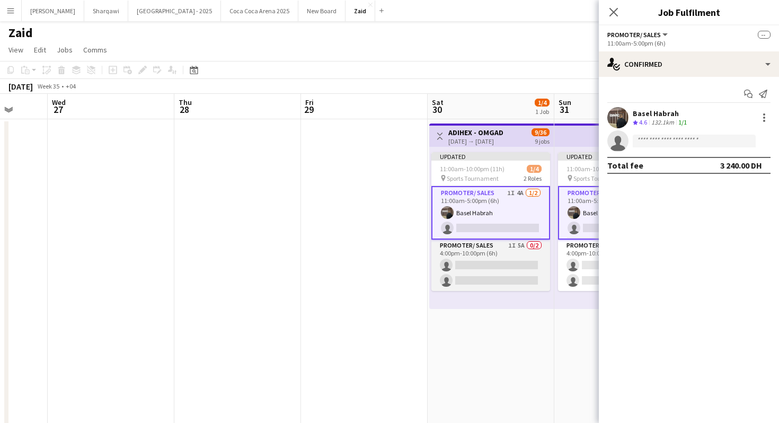
click at [512, 284] on app-card-role "Promoter/ Sales 1I 5A 0/2 4:00pm-10:00pm (6h) single-neutral-actions single-neu…" at bounding box center [491, 265] width 119 height 51
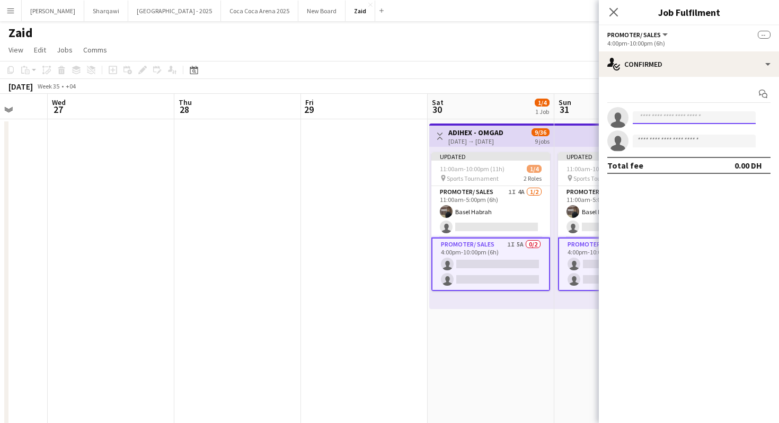
click at [693, 121] on input at bounding box center [694, 117] width 123 height 13
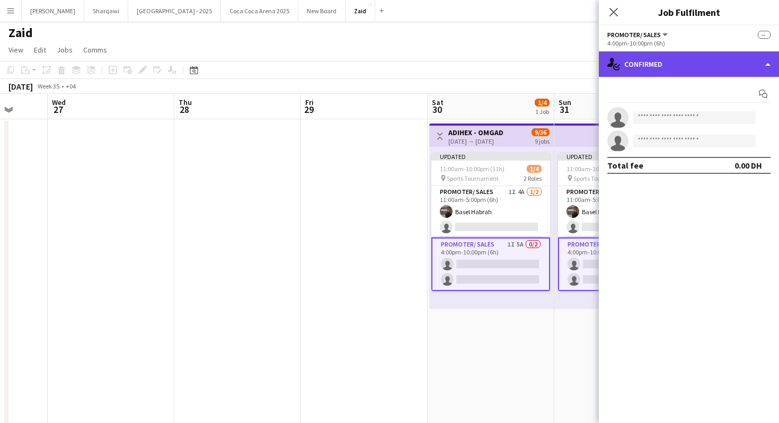
click at [692, 54] on div "single-neutral-actions-check-2 Confirmed" at bounding box center [689, 63] width 180 height 25
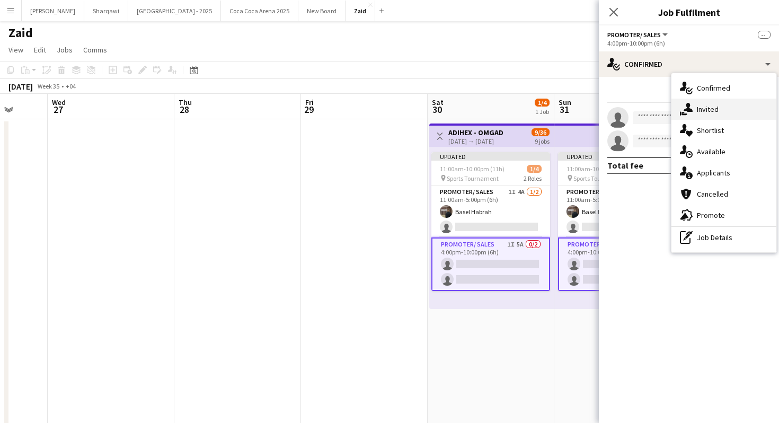
click at [722, 117] on div "single-neutral-actions-share-1 Invited" at bounding box center [724, 109] width 105 height 21
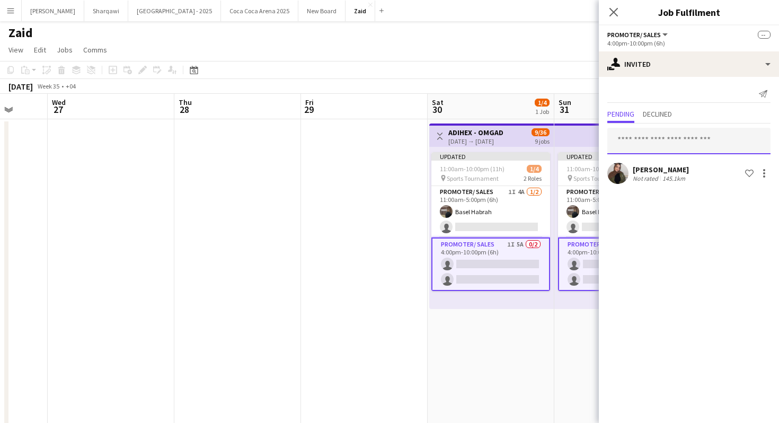
click at [677, 140] on input "text" at bounding box center [689, 141] width 163 height 27
paste input "**********"
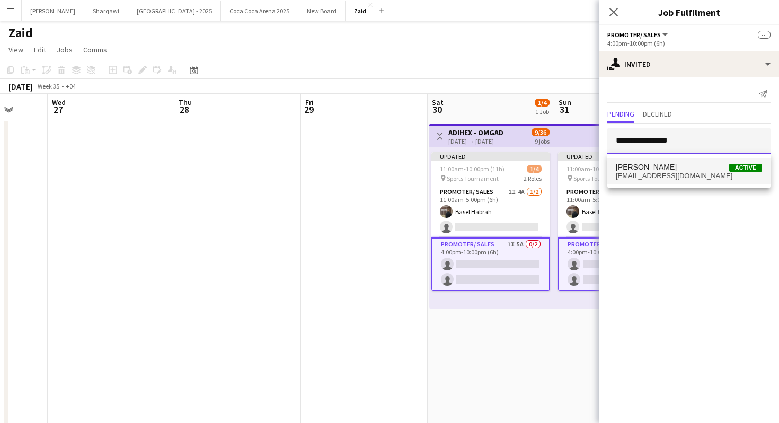
type input "**********"
click at [692, 177] on span "[EMAIL_ADDRESS][DOMAIN_NAME]" at bounding box center [689, 176] width 146 height 8
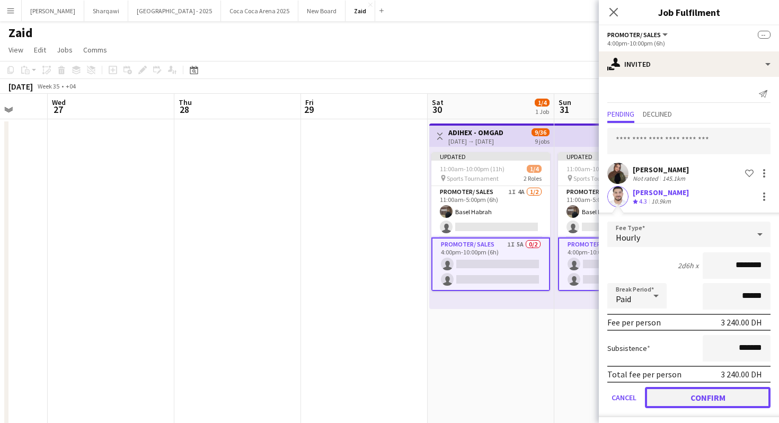
click at [717, 400] on button "Confirm" at bounding box center [708, 397] width 126 height 21
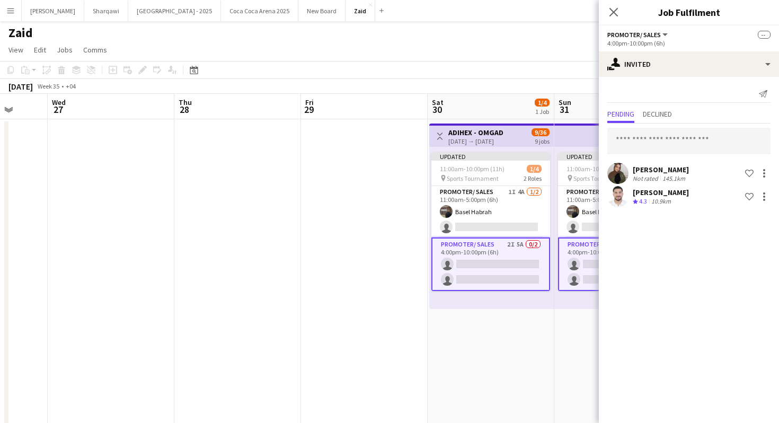
click at [549, 353] on app-date-cell "Toggle View ADIHEX - OMGAD [DATE] → [DATE] 9/36 9 jobs Updated 11:00am-10:00pm …" at bounding box center [491, 358] width 127 height 479
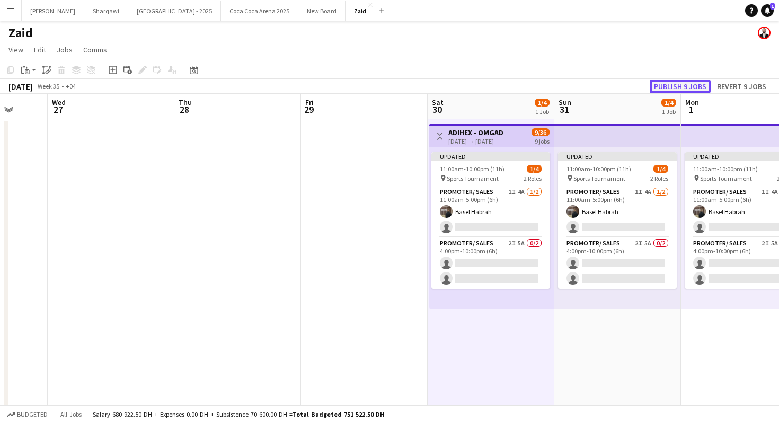
click at [694, 81] on button "Publish 9 jobs" at bounding box center [680, 87] width 61 height 14
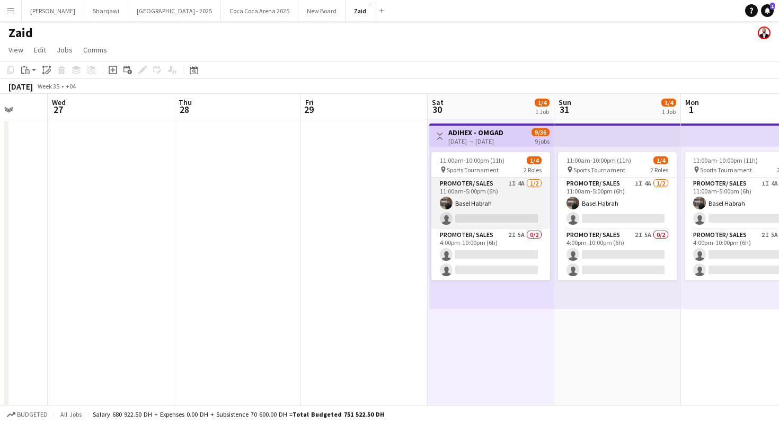
click at [525, 223] on app-card-role "Promoter/ Sales 1I 4A [DATE] 11:00am-5:00pm (6h) Basel Habrah single-neutral-ac…" at bounding box center [491, 203] width 119 height 51
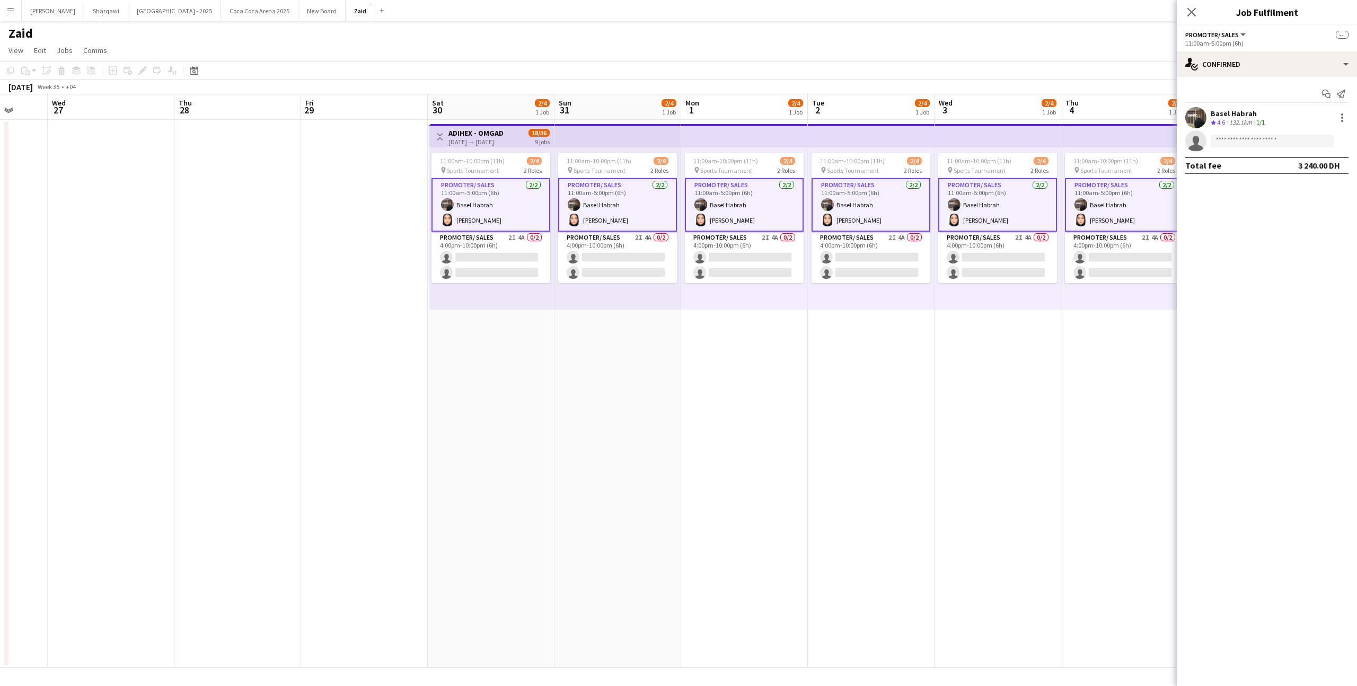
click at [779, 311] on app-date-cell "11:00am-10:00pm (11h) 2/4 pin Sports Tournament 2 Roles Promoter/ Sales [DATE] …" at bounding box center [871, 394] width 127 height 548
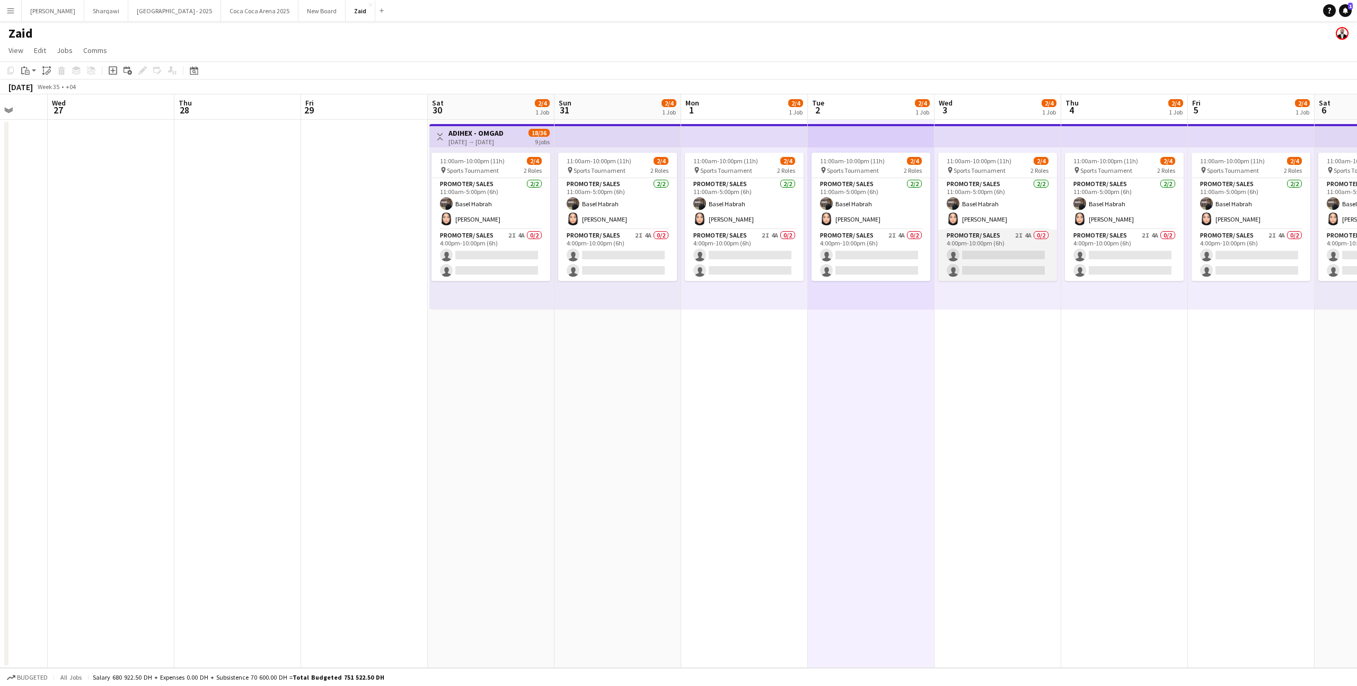
click at [779, 251] on app-card-role "Promoter/ Sales 2I 4A 0/2 4:00pm-10:00pm (6h) single-neutral-actions single-neu…" at bounding box center [997, 255] width 119 height 51
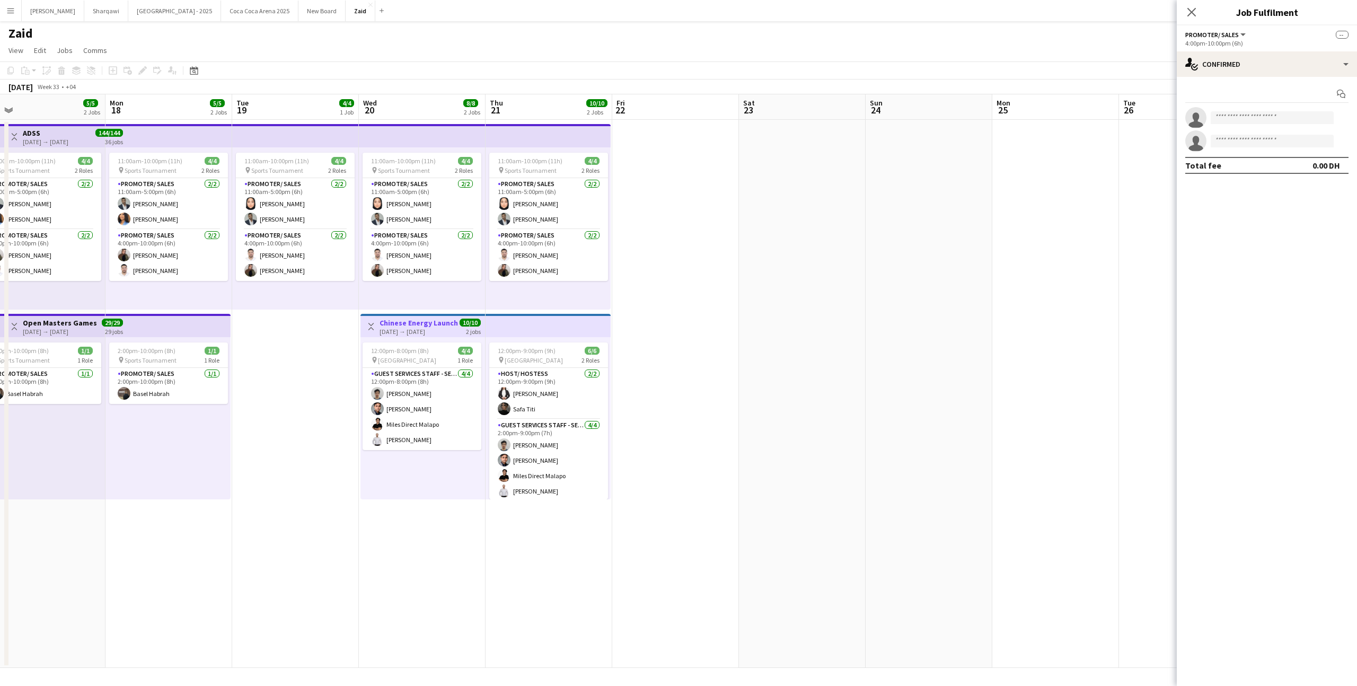
scroll to position [0, 274]
